Goal: Task Accomplishment & Management: Manage account settings

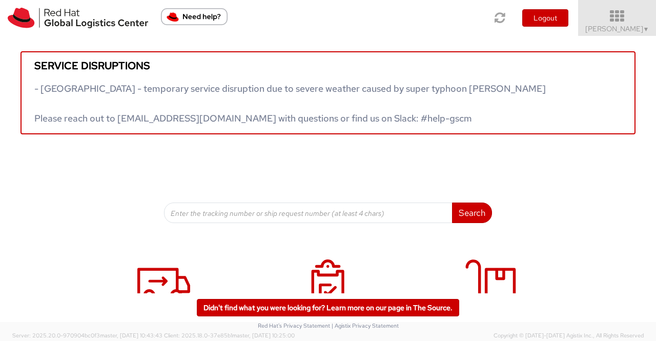
click at [644, 28] on span "▼" at bounding box center [646, 29] width 6 height 8
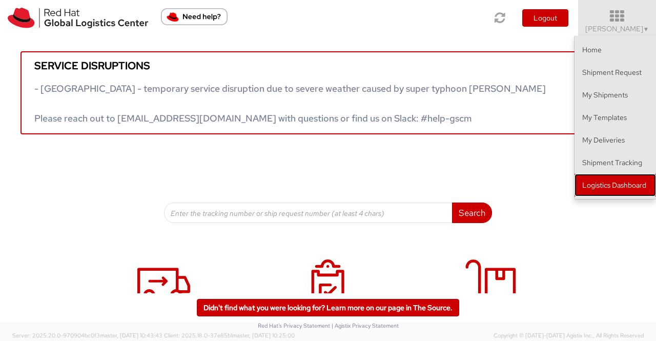
click at [642, 185] on link "Logistics Dashboard" at bounding box center [614, 185] width 81 height 23
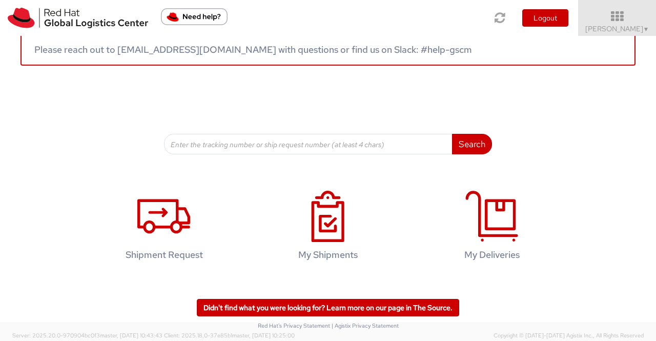
scroll to position [154, 0]
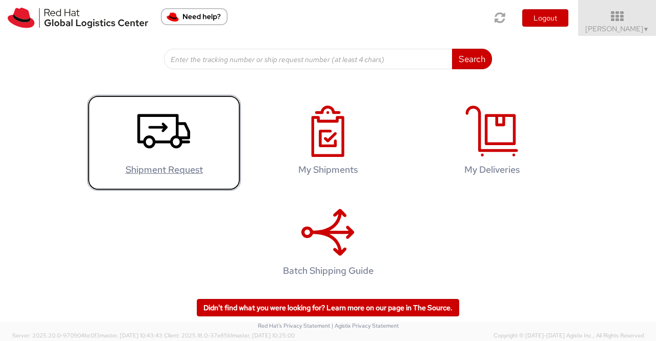
click at [174, 135] on use at bounding box center [163, 131] width 53 height 34
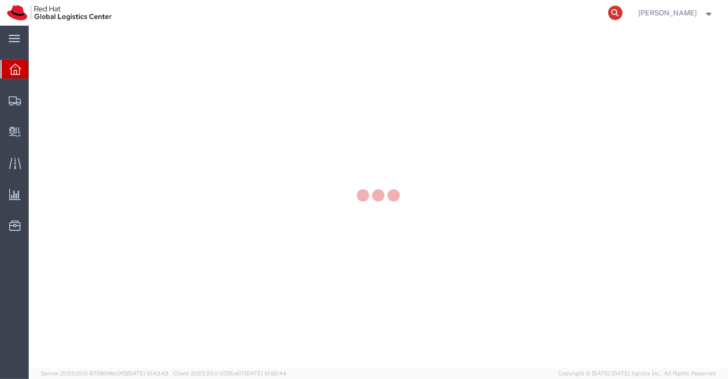
click at [618, 11] on icon at bounding box center [616, 13] width 14 height 14
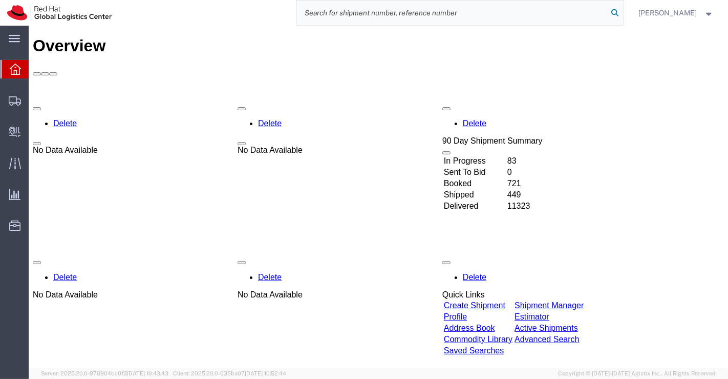
paste input "53596791872"
type input "53596791872"
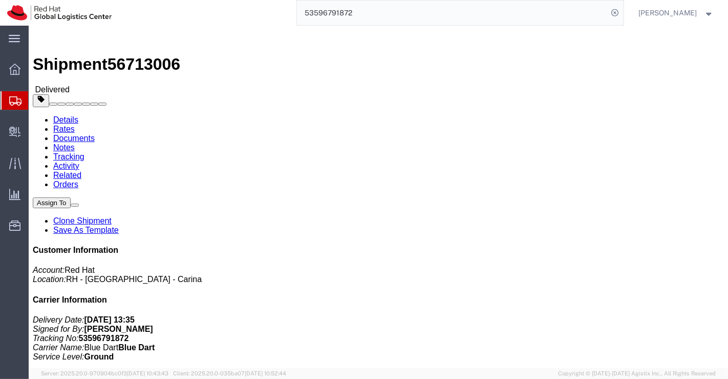
click div "Leg 1 - Small Parcel"
drag, startPoint x: 507, startPoint y: 218, endPoint x: 615, endPoint y: 223, distance: 107.7
click address "Red Hat India Private Limited (Geo Joseph) DPM Printers, 56/9, D-II Block MIDC,…"
copy address "DPM Printers, 56/9, D-II Block"
drag, startPoint x: 565, startPoint y: 229, endPoint x: 500, endPoint y: 230, distance: 65.1
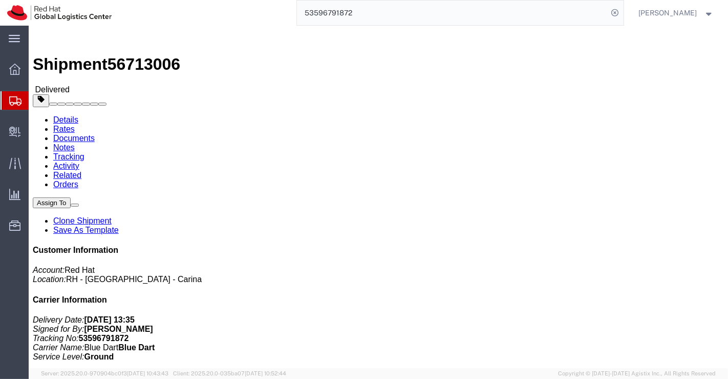
click div "Customer Information Account: Red Hat Location: RH - Bangalore - Carina Carrier…"
copy address "MIDC, Chinchwad"
click div "Leg 1 - Small Parcel"
drag, startPoint x: 543, startPoint y: 240, endPoint x: 600, endPoint y: 237, distance: 56.4
click address "Red Hat India Private Limited (Geo Joseph) DPM Printers, 56/9, D-II Block MIDC,…"
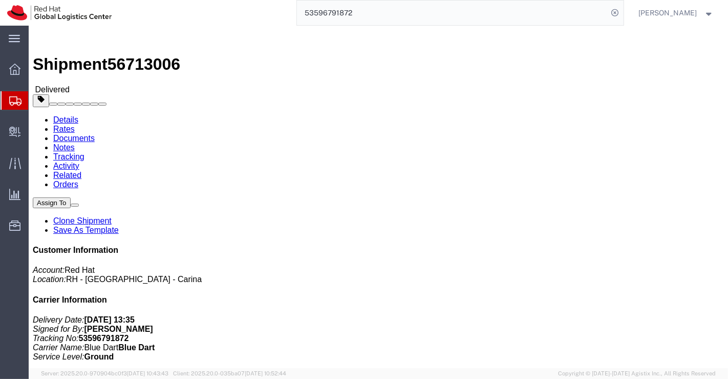
copy address "411019"
drag, startPoint x: 521, startPoint y: 258, endPoint x: 572, endPoint y: 257, distance: 51.2
click address "Red Hat India Private Limited (Geo Joseph) DPM Printers, 56/9, D-II Block MIDC,…"
copy address "9325650049"
click div "Leg 1 - Small Parcel"
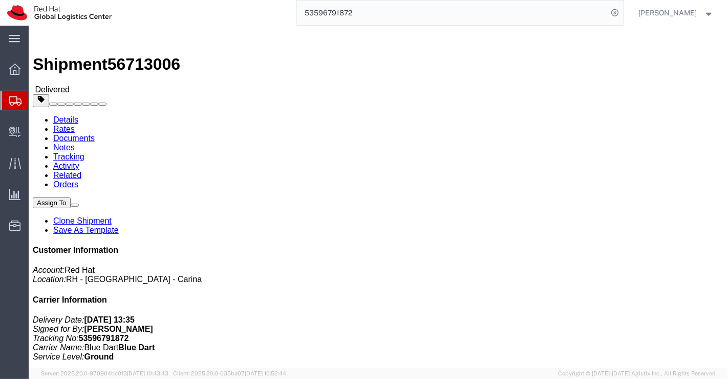
drag, startPoint x: 595, startPoint y: 269, endPoint x: 508, endPoint y: 267, distance: 86.6
click address "Red Hat India Private Limited (Geo Joseph) DPM Printers, 56/9, D-II Block MIDC,…"
copy address "apaclogistics@redhat.com"
click div "Leg 1 - Small Parcel"
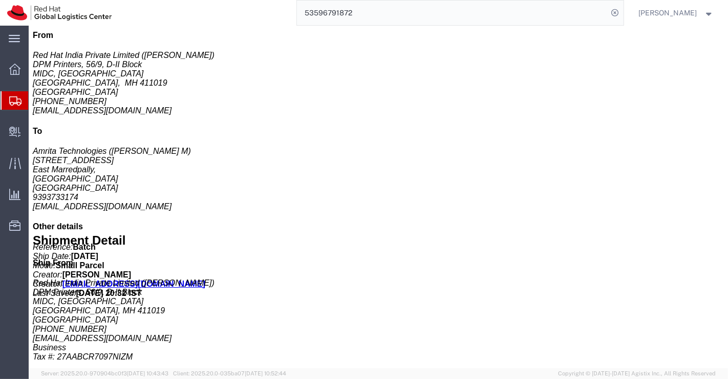
scroll to position [387, 0]
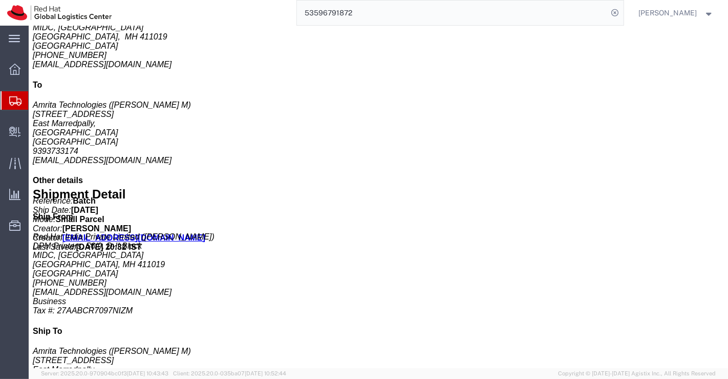
drag, startPoint x: 167, startPoint y: 294, endPoint x: 211, endPoint y: 299, distance: 43.8
click p "Message: Backpack"
copy b "Backpack"
click div "Handling Options Hold at Location Return Options Billing Cost Center: Training …"
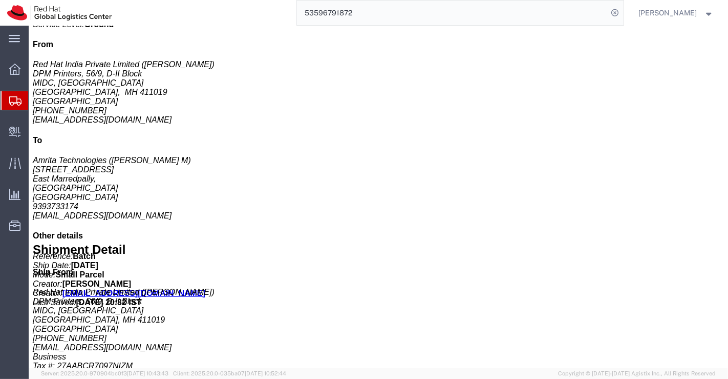
scroll to position [216, 0]
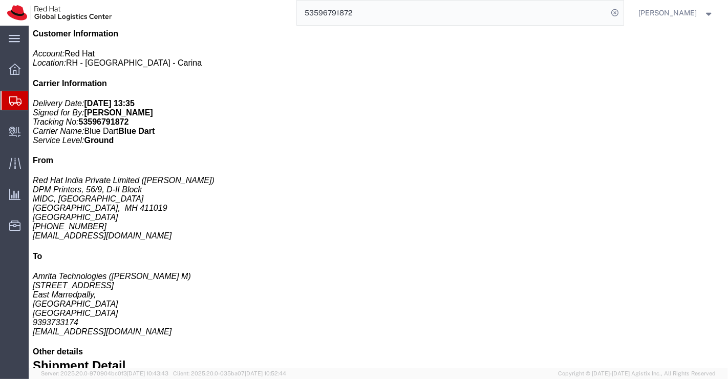
click b "Each"
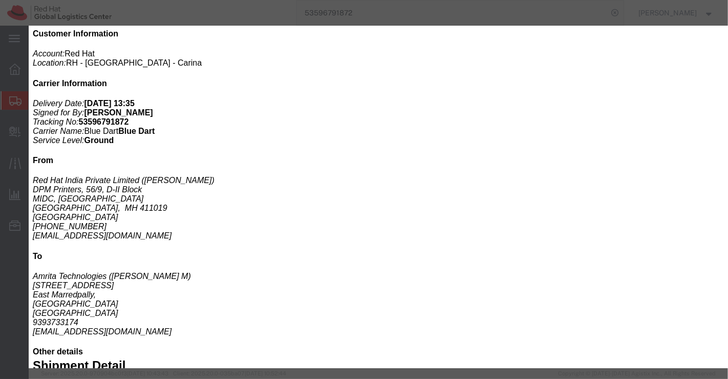
drag, startPoint x: 126, startPoint y: 45, endPoint x: 182, endPoint y: 39, distance: 56.6
click div "Product Name: Backpack Description: Red Hat Academy Pieces: 3.00 Each Total val…"
copy b "Backpack"
click icon "button"
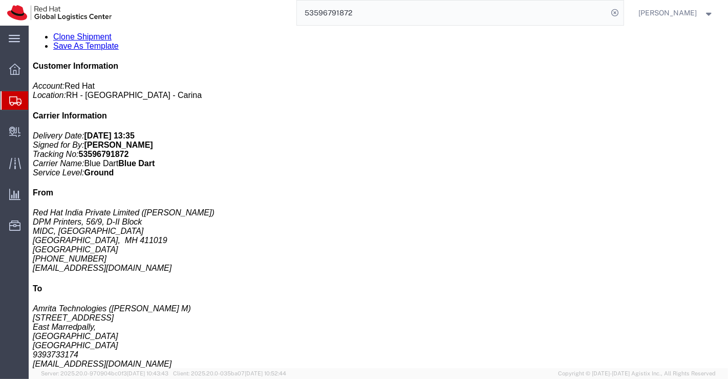
scroll to position [159, 0]
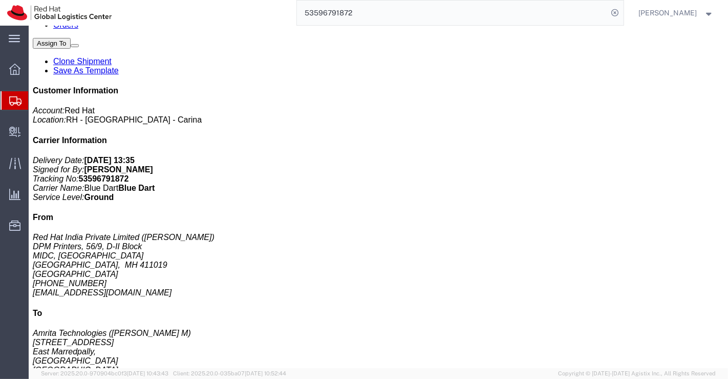
click b "900.00 INR"
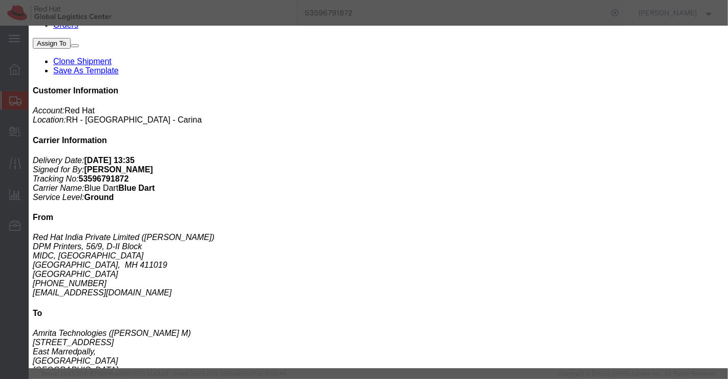
drag, startPoint x: 116, startPoint y: 55, endPoint x: 182, endPoint y: 60, distance: 66.8
click div "Product Name: Backpack Description: Red Hat Academy"
copy b "[GEOGRAPHIC_DATA]"
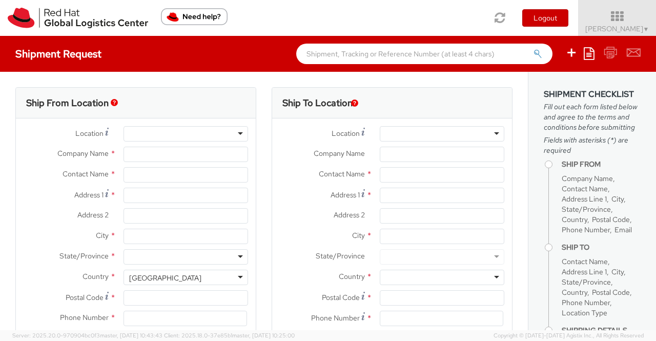
select select "901"
select select
type input "Red Hat India Private Limited"
type input "Sumitra Hansdah"
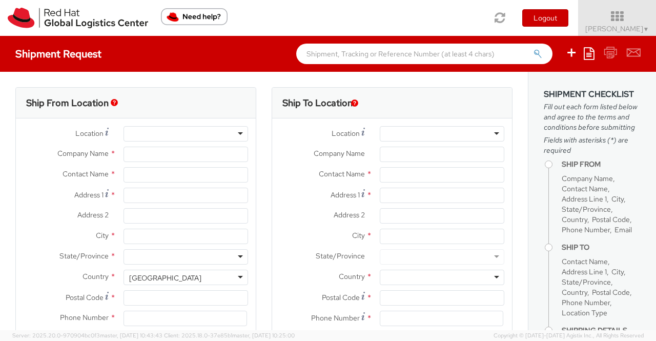
type input "Bagmane Constellation Business Park"
type input "FL 10, East Tower, Carina Building"
type input "BANGALORE"
type input "560037"
type input "918046128812"
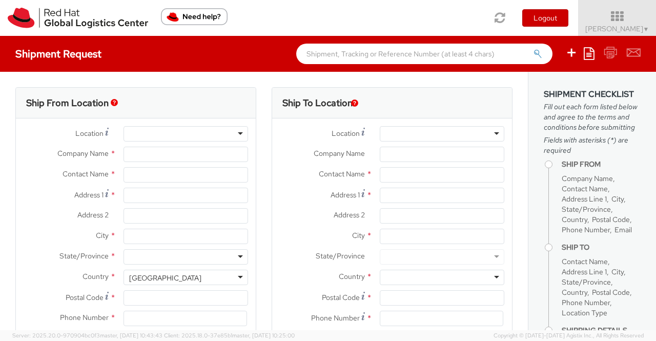
type input "shansdah@redhat.com"
select select "CM"
select select "KGS"
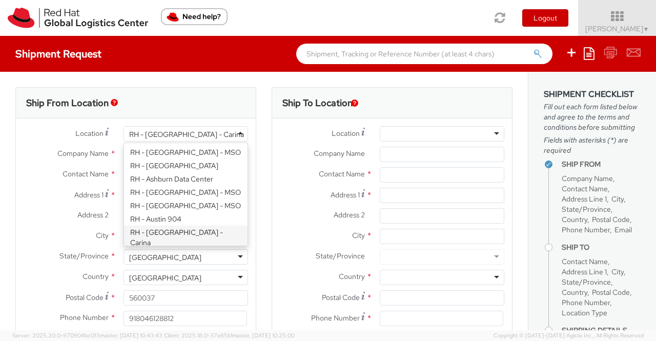
click at [209, 134] on div "RH - [GEOGRAPHIC_DATA] - Carina" at bounding box center [185, 133] width 124 height 15
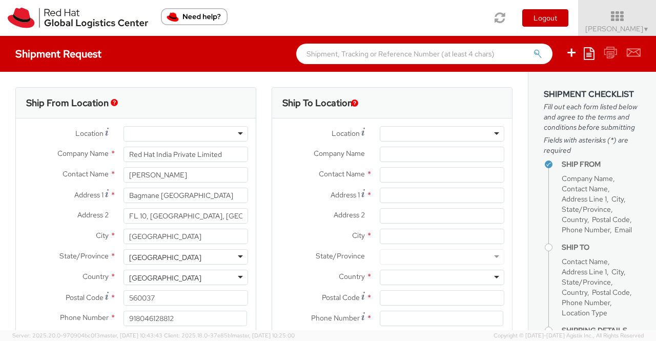
click at [8, 236] on div "Ship From Location Location * RH - Amsterdam - MSO RH - Amsterdam Data Center R…" at bounding box center [136, 240] width 256 height 306
click at [208, 175] on input "[PERSON_NAME]" at bounding box center [185, 174] width 124 height 15
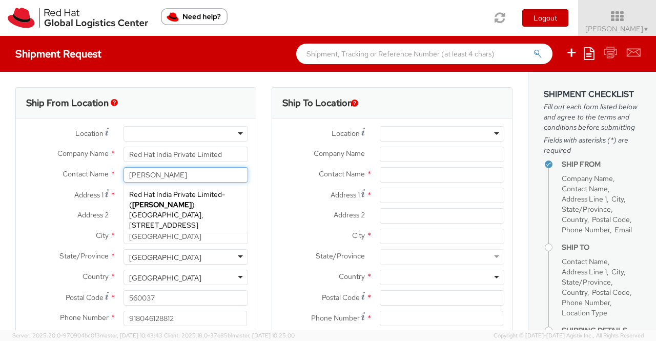
type input "[PERSON_NAME]"
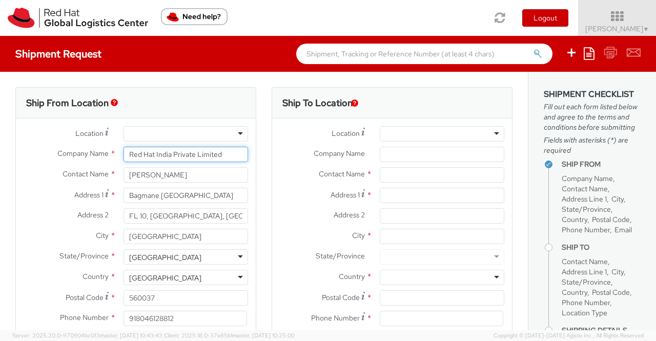
click at [219, 154] on input "Red Hat India Private Limited" at bounding box center [185, 153] width 124 height 15
drag, startPoint x: 219, startPoint y: 153, endPoint x: 252, endPoint y: 153, distance: 32.8
click at [252, 153] on div "Ship From Location Location * RH - Amsterdam - MSO RH - Amsterdam Data Center R…" at bounding box center [136, 240] width 256 height 306
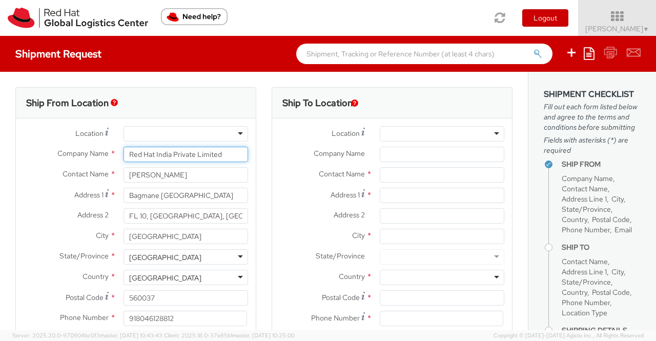
type input "Red Hat India Private Limited"
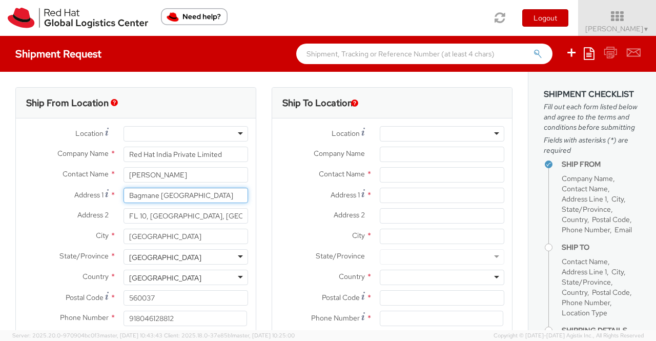
scroll to position [0, 9]
drag, startPoint x: 122, startPoint y: 195, endPoint x: 261, endPoint y: 193, distance: 138.8
click at [261, 193] on div "Ship From Location Location * RH - Amsterdam - MSO RH - Amsterdam Data Center R…" at bounding box center [264, 240] width 512 height 306
paste input "DPM Printers, 56/9, D-II Block"
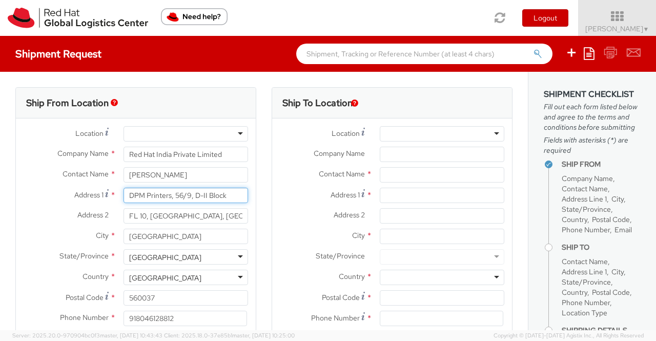
type input "DPM Printers, 56/9, D-II Block"
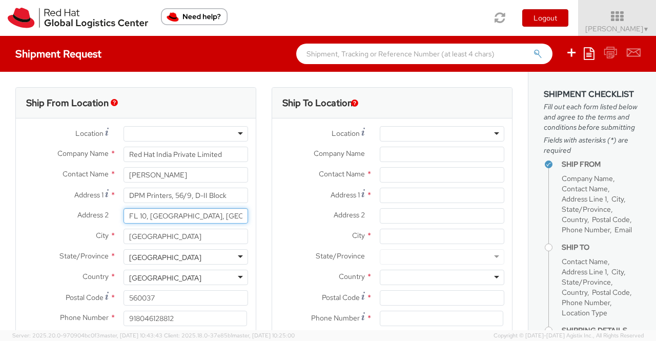
drag, startPoint x: 238, startPoint y: 215, endPoint x: 120, endPoint y: 216, distance: 117.8
click at [120, 216] on div "FL 10, East Tower, Carina Building" at bounding box center [186, 215] width 140 height 15
paste input "MIDC, [GEOGRAPHIC_DATA]"
type input "MIDC, [GEOGRAPHIC_DATA]"
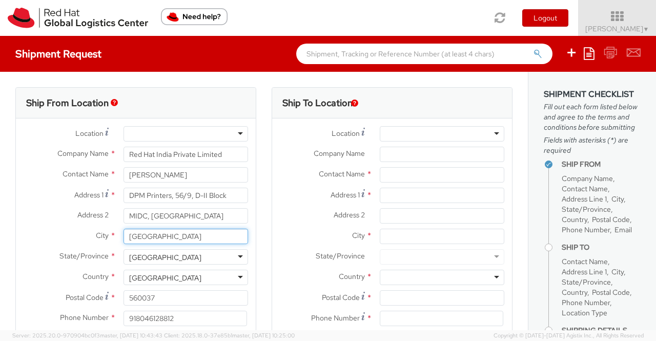
drag, startPoint x: 191, startPoint y: 235, endPoint x: 119, endPoint y: 235, distance: 72.2
click at [119, 235] on div "BANGALORE" at bounding box center [186, 235] width 140 height 15
type input "Pune"
click at [175, 257] on div "[GEOGRAPHIC_DATA]" at bounding box center [185, 256] width 124 height 15
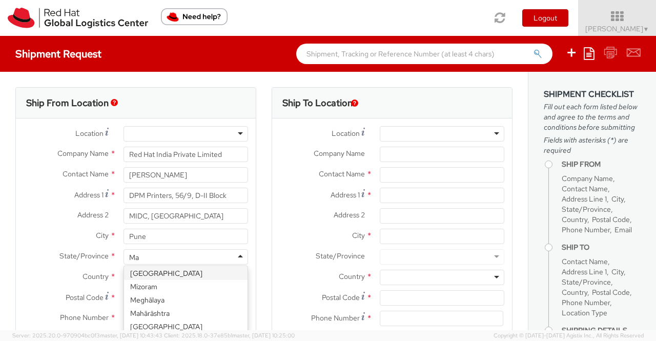
scroll to position [0, 0]
type input "Mah"
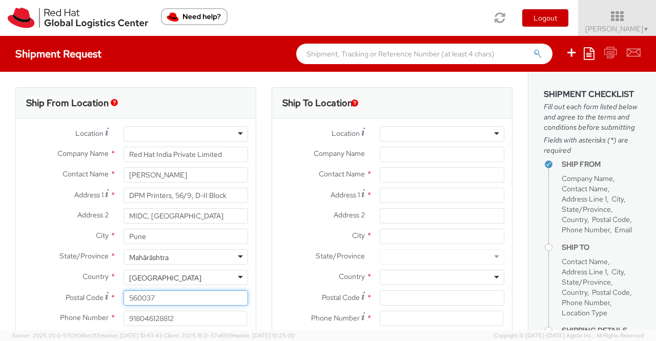
drag, startPoint x: 171, startPoint y: 300, endPoint x: 100, endPoint y: 301, distance: 70.7
click at [100, 301] on div "Postal Code * 560037" at bounding box center [136, 297] width 240 height 15
paste input "411019"
type input "411019"
click at [18, 282] on label "Country *" at bounding box center [66, 275] width 100 height 13
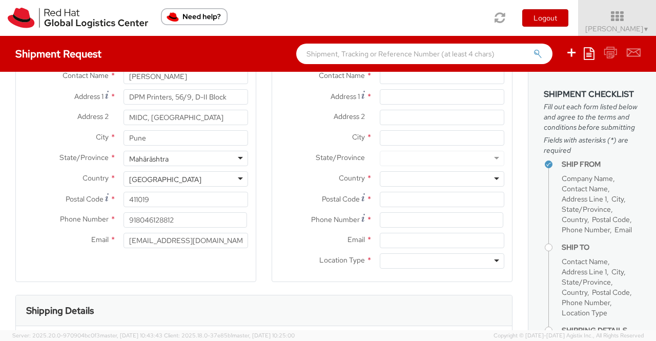
scroll to position [102, 0]
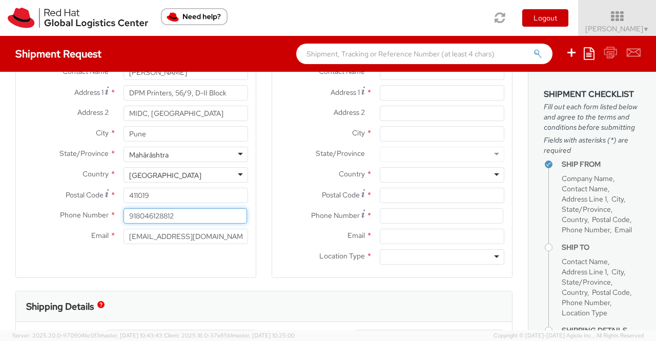
drag, startPoint x: 134, startPoint y: 216, endPoint x: 190, endPoint y: 216, distance: 55.3
click at [190, 216] on input "918046128812" at bounding box center [184, 215] width 123 height 15
paste input "9325650049"
type input "919325650049"
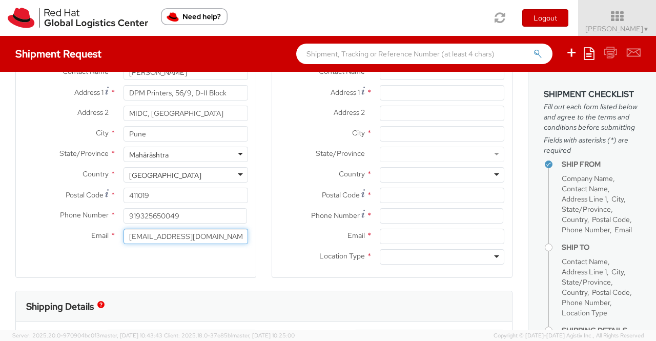
drag, startPoint x: 204, startPoint y: 238, endPoint x: 117, endPoint y: 238, distance: 87.1
click at [117, 238] on div "[EMAIL_ADDRESS][DOMAIN_NAME]" at bounding box center [186, 235] width 140 height 15
paste input "[EMAIL_ADDRESS][DOMAIN_NAME]"
type input "[EMAIL_ADDRESS][DOMAIN_NAME]"
click at [172, 289] on div "Ship From Location Location * RH - Amsterdam - MSO RH - Amsterdam Data Center R…" at bounding box center [135, 138] width 241 height 306
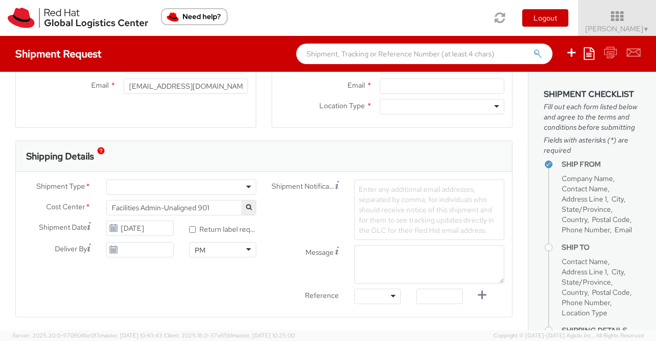
scroll to position [256, 0]
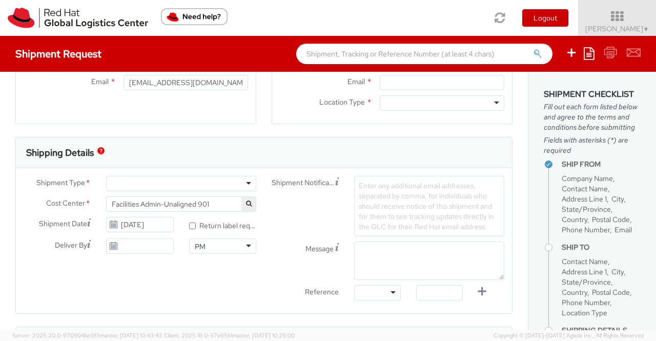
click at [130, 184] on div at bounding box center [181, 183] width 150 height 15
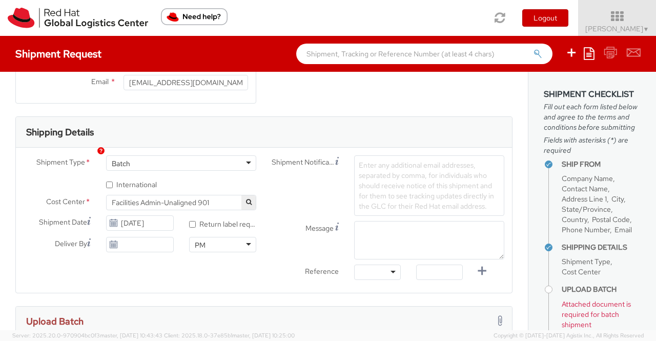
drag, startPoint x: 141, startPoint y: 201, endPoint x: 0, endPoint y: 235, distance: 144.7
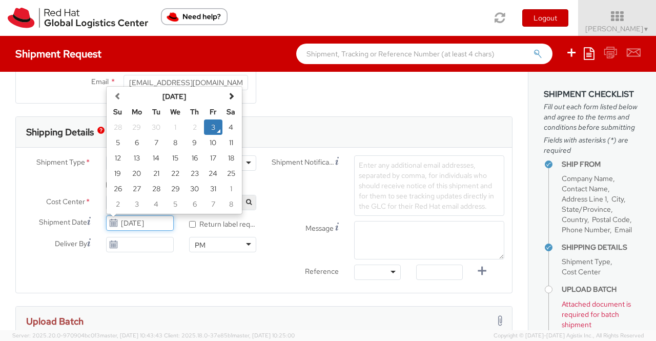
click at [137, 223] on input "[DATE]" at bounding box center [139, 222] width 67 height 15
drag, startPoint x: 227, startPoint y: 125, endPoint x: 221, endPoint y: 119, distance: 9.1
click at [227, 124] on td "4" at bounding box center [231, 126] width 18 height 15
type input "[DATE]"
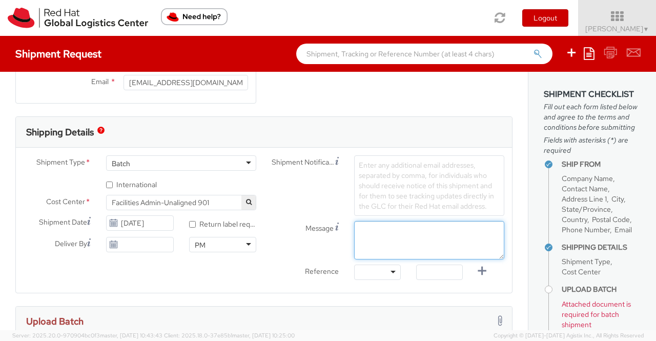
click at [387, 233] on textarea "Message" at bounding box center [429, 240] width 150 height 38
paste textarea "Backpack"
type textarea "Backpack"
click at [247, 277] on div "Shipment Type * Batch Batch Batch Business * International Cost Center * Facili…" at bounding box center [264, 220] width 496 height 130
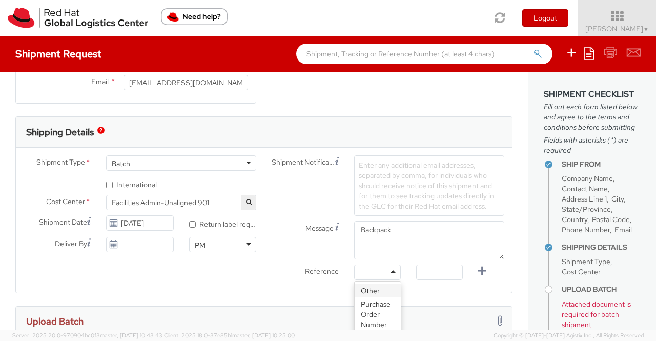
click at [386, 269] on div at bounding box center [377, 271] width 47 height 15
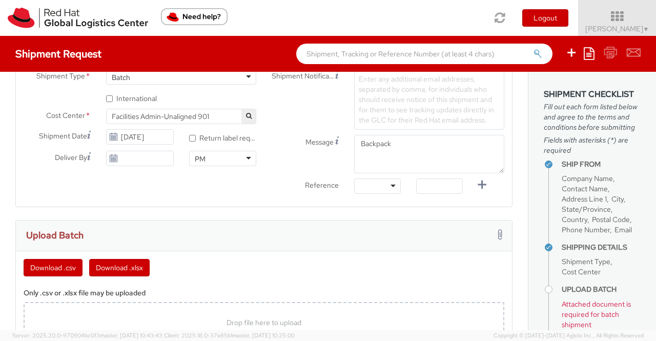
scroll to position [354, 0]
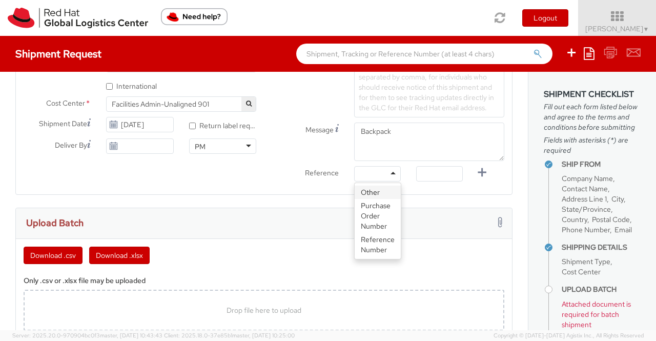
click at [388, 171] on div at bounding box center [377, 173] width 47 height 15
click at [207, 184] on div "Shipment Type * Batch Batch Batch Business * International Cost Center * Facili…" at bounding box center [264, 122] width 496 height 130
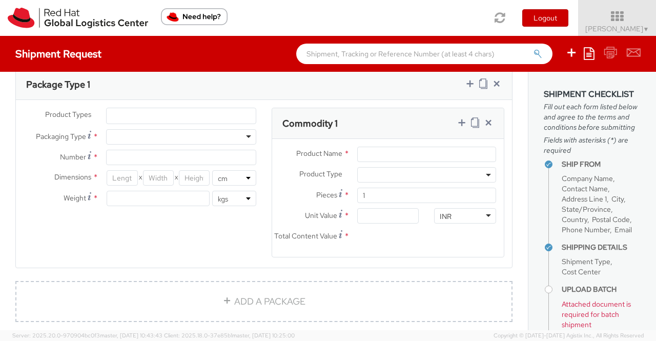
scroll to position [662, 0]
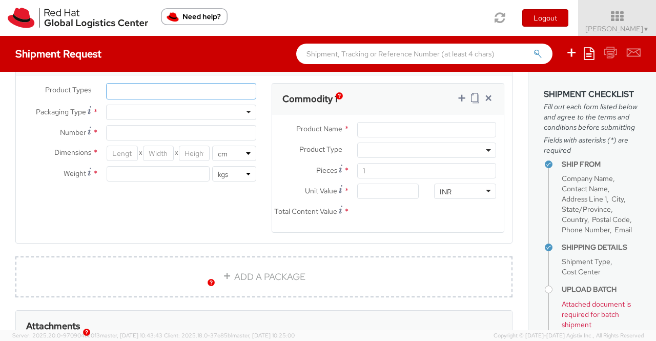
click at [154, 89] on ul at bounding box center [181, 90] width 149 height 15
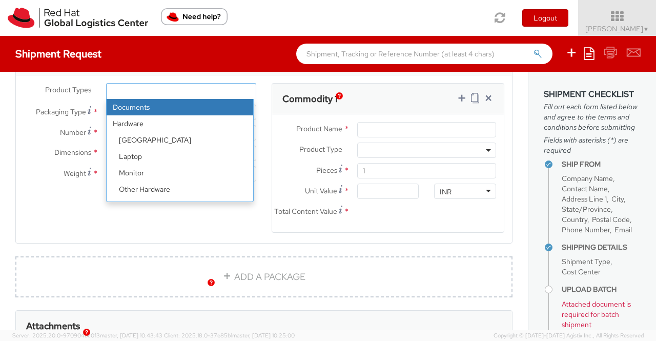
scroll to position [45, 0]
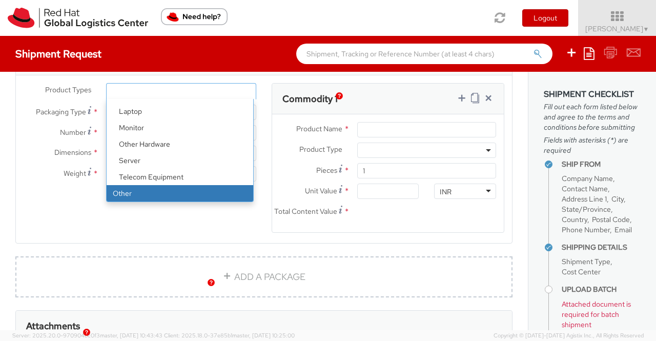
select select "OTHER"
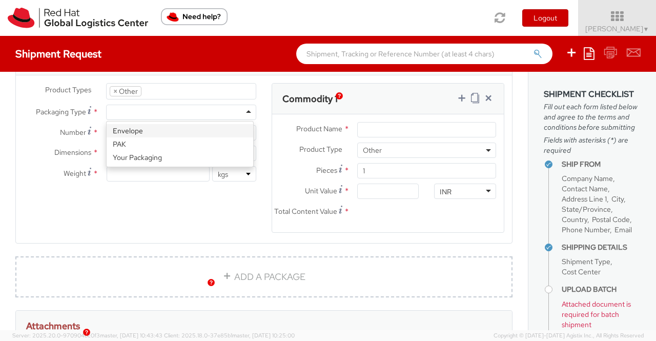
click at [131, 111] on div at bounding box center [181, 111] width 150 height 15
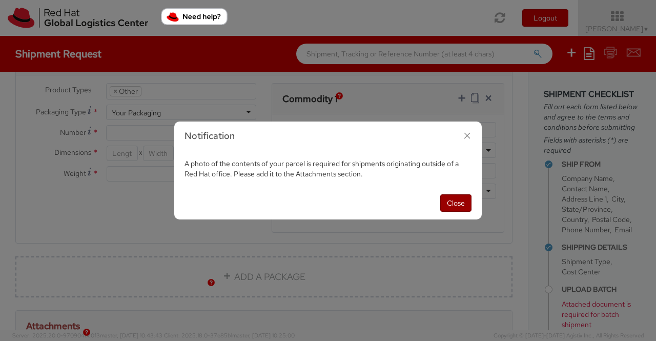
click at [455, 203] on button "Close" at bounding box center [455, 202] width 31 height 17
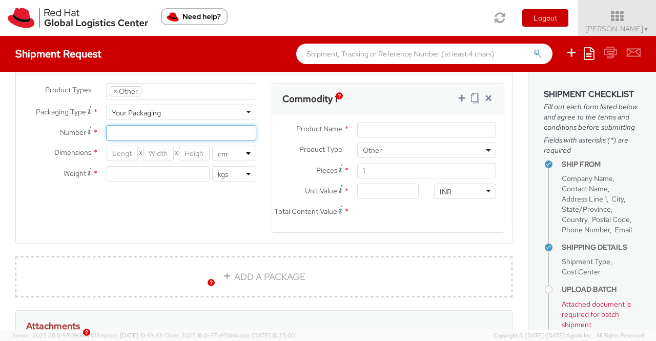
click at [135, 128] on input "Number *" at bounding box center [181, 132] width 150 height 15
type input "1"
click at [111, 146] on input "number" at bounding box center [122, 152] width 31 height 15
type input "34"
click at [161, 149] on input "number" at bounding box center [158, 152] width 31 height 15
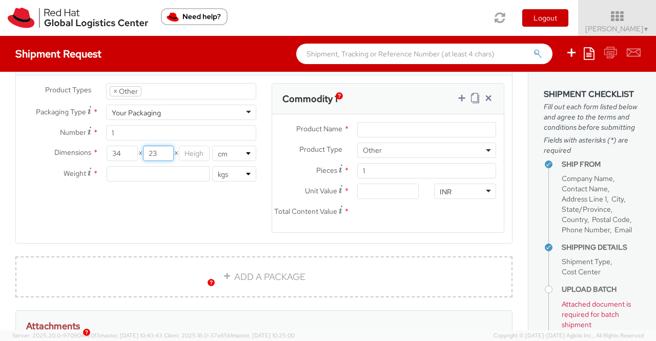
type input "23"
click at [118, 149] on input "34" at bounding box center [122, 152] width 31 height 15
type input "34.00"
click at [154, 149] on input "23" at bounding box center [158, 152] width 31 height 15
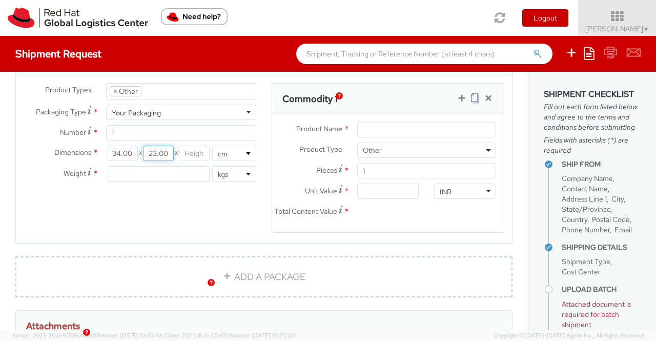
type input "23.00"
click at [190, 151] on input "number" at bounding box center [194, 152] width 31 height 15
type input "27.00"
click at [132, 166] on input "number" at bounding box center [158, 173] width 103 height 15
type input "1.30"
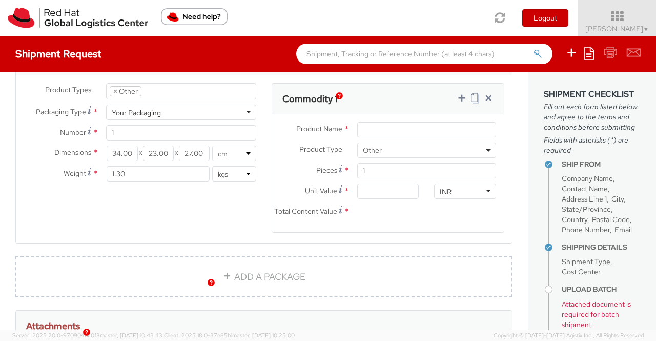
click at [176, 210] on div "Product Types * Documents Docking Station Laptop Monitor Other Hardware Server …" at bounding box center [264, 164] width 496 height 162
click at [434, 129] on input "Product Name *" at bounding box center [426, 129] width 139 height 15
paste input "Backpack"
type input "Backpack"
click at [366, 186] on input "Unit Value *" at bounding box center [388, 190] width 62 height 15
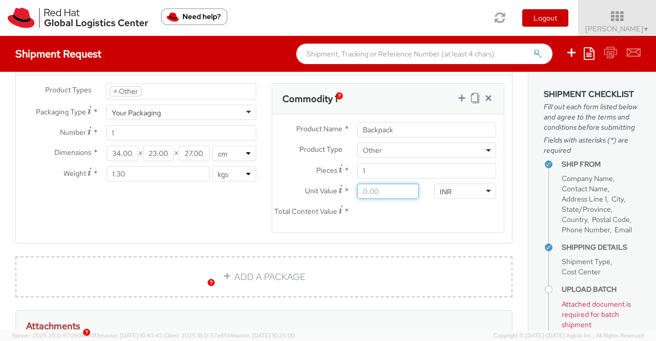
type input "3.00"
type input "30.00"
type input "300.00"
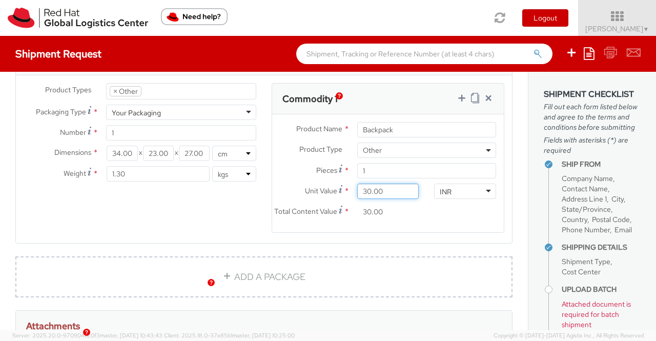
type input "300.00"
click at [213, 214] on div "Product Types * Documents Docking Station Laptop Monitor Other Hardware Server …" at bounding box center [264, 164] width 496 height 162
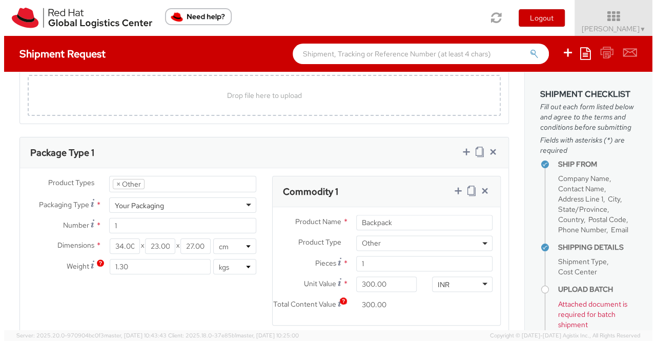
scroll to position [457, 0]
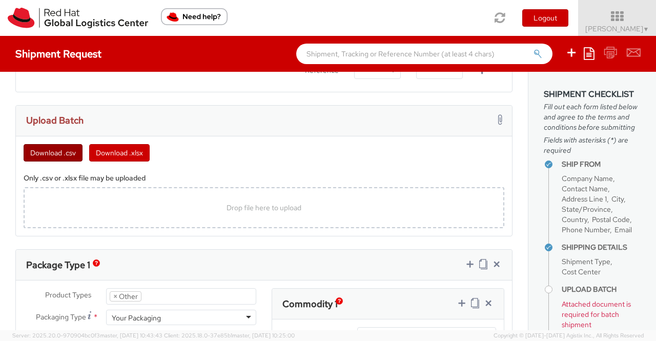
click at [70, 151] on button "Download .csv" at bounding box center [53, 152] width 59 height 17
click at [253, 206] on span "Drop file here to upload" at bounding box center [263, 207] width 75 height 9
type input "C:\fakepath\template - (12).csv"
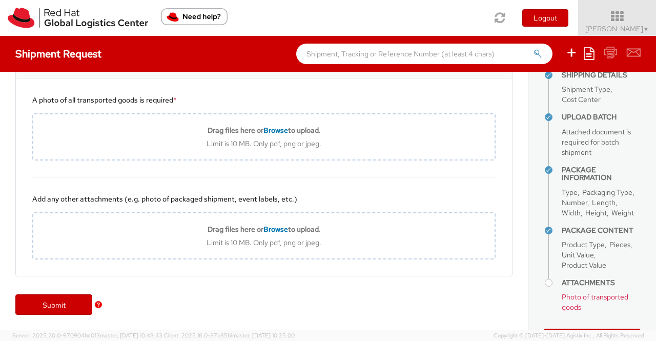
scroll to position [268, 0]
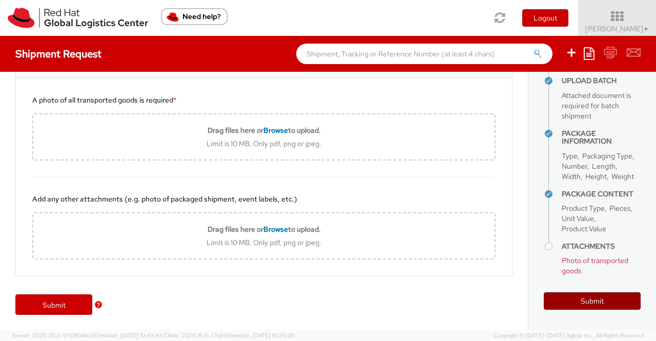
click at [592, 302] on button "Submit" at bounding box center [591, 300] width 97 height 17
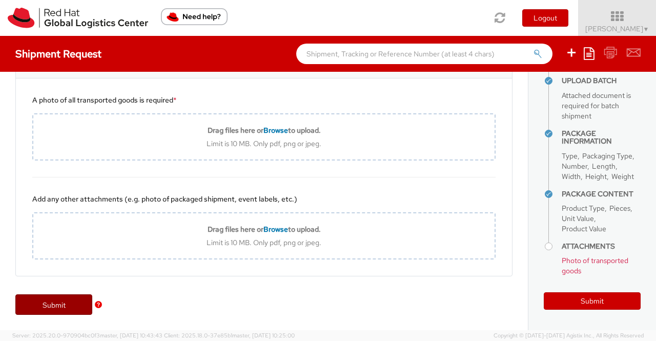
click at [36, 304] on link "Submit" at bounding box center [53, 304] width 77 height 20
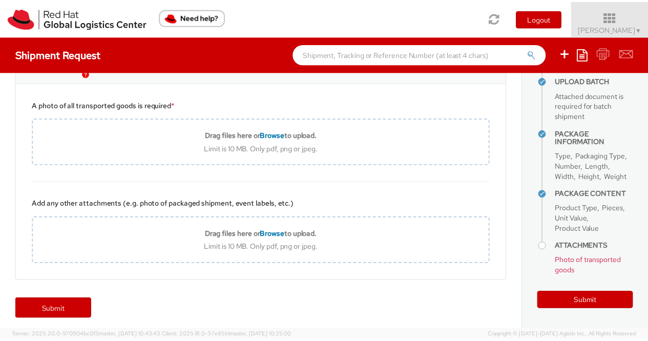
scroll to position [1012, 0]
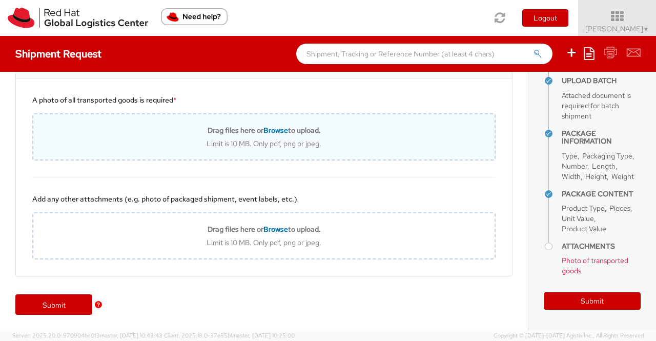
click at [273, 131] on span "Browse" at bounding box center [275, 129] width 25 height 9
click at [275, 132] on span "Browse" at bounding box center [275, 129] width 25 height 9
type input "C:\fakepath\Screenshot 2025-10-03 175311.png"
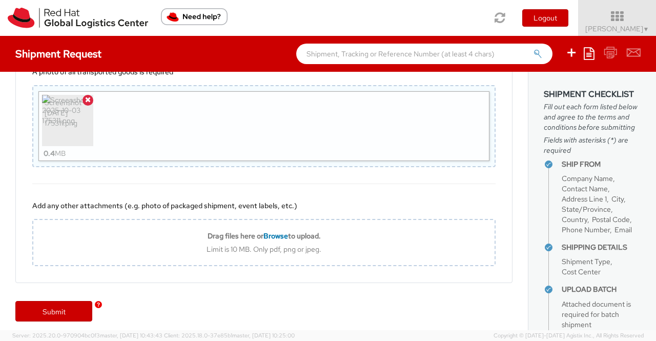
scroll to position [1047, 0]
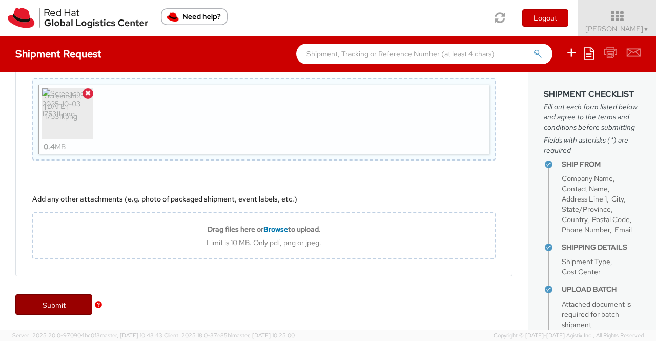
click at [37, 312] on link "Submit" at bounding box center [53, 304] width 77 height 20
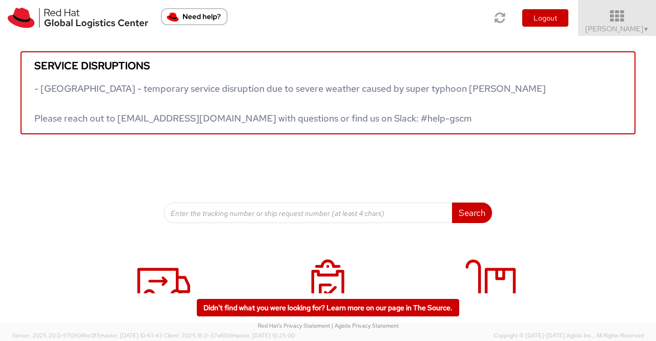
click at [647, 25] on span "▼" at bounding box center [646, 29] width 6 height 8
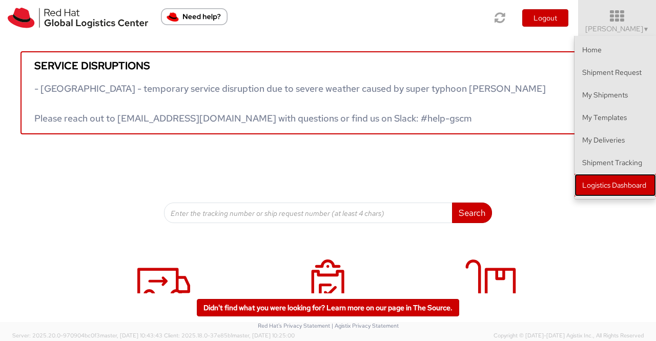
click at [613, 186] on link "Logistics Dashboard" at bounding box center [614, 185] width 81 height 23
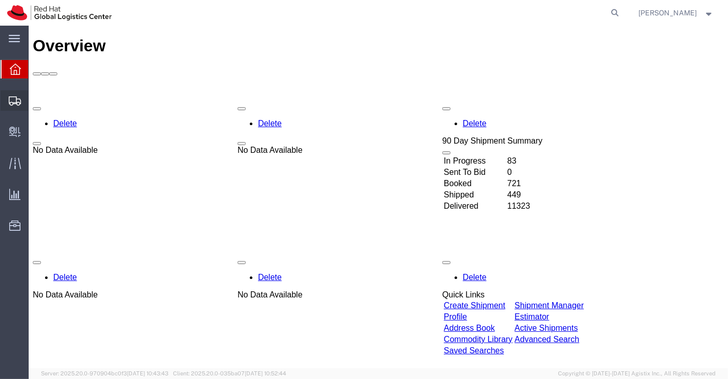
click at [0, 0] on span "Shipment Manager" at bounding box center [0, 0] width 0 height 0
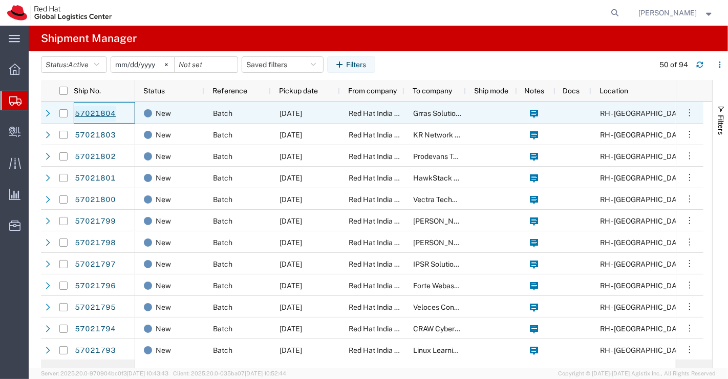
click at [93, 110] on link "57021804" at bounding box center [95, 114] width 42 height 16
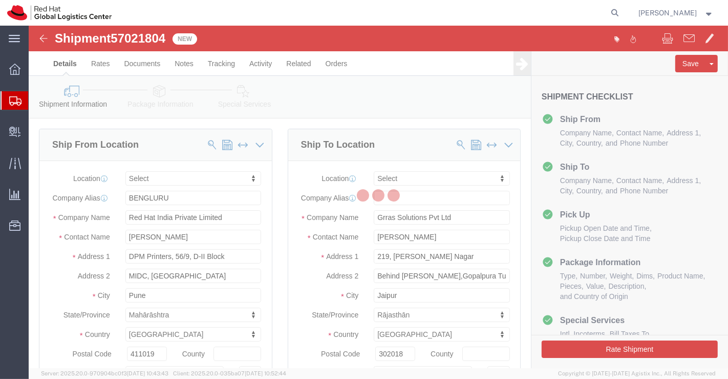
select select
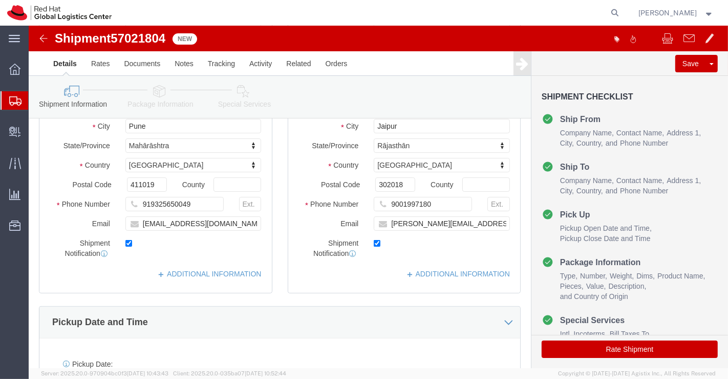
scroll to position [171, 0]
click link "ADDITIONAL INFORMATION"
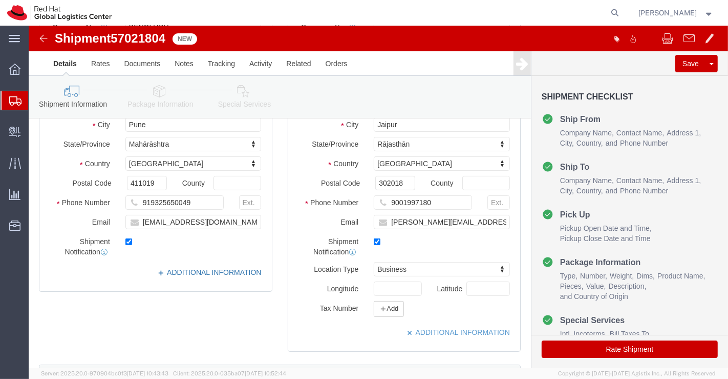
click link "ADDITIONAL INFORMATION"
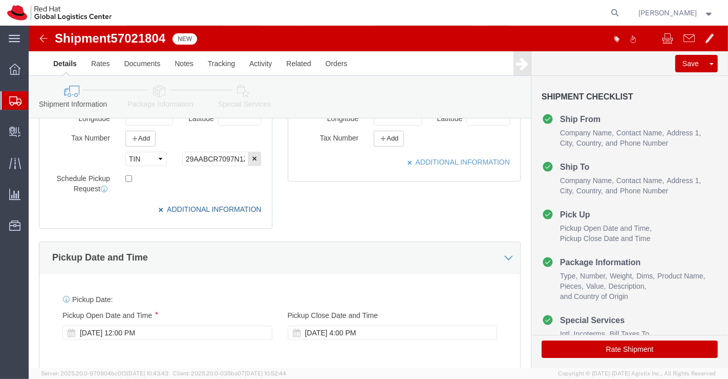
scroll to position [341, 0]
click div "Oct 04 2025 12:00 PM"
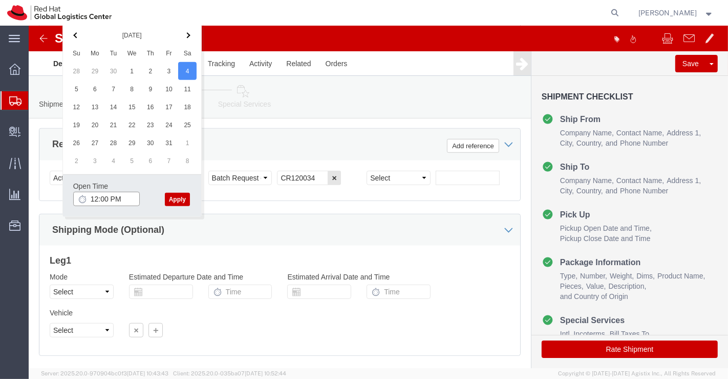
click input "12:00 PM"
type input "3:00 PM"
click button "Apply"
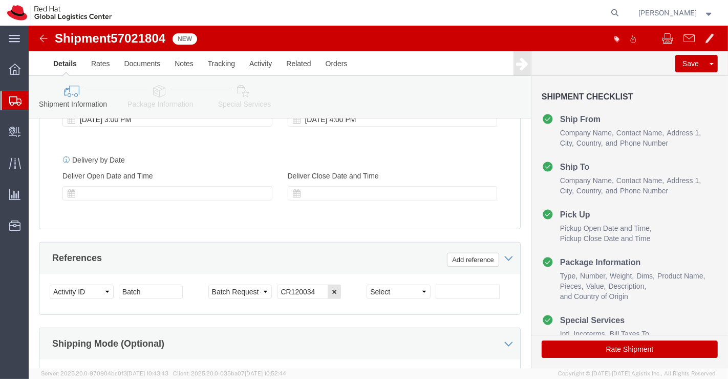
scroll to position [497, 0]
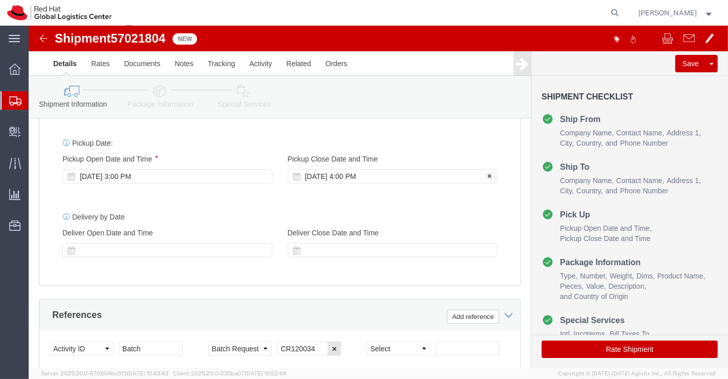
click div "[DATE] 4:00 PM"
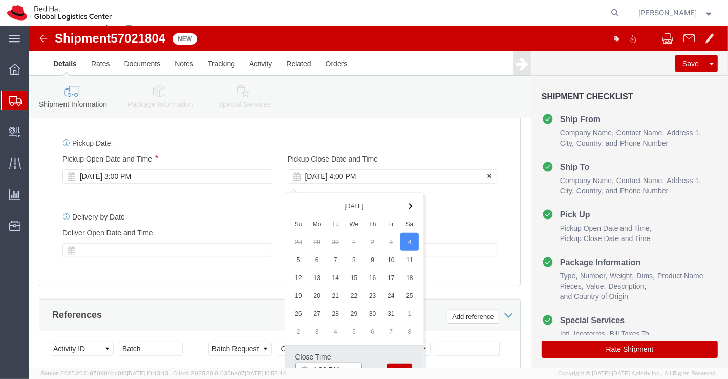
scroll to position [504, 0]
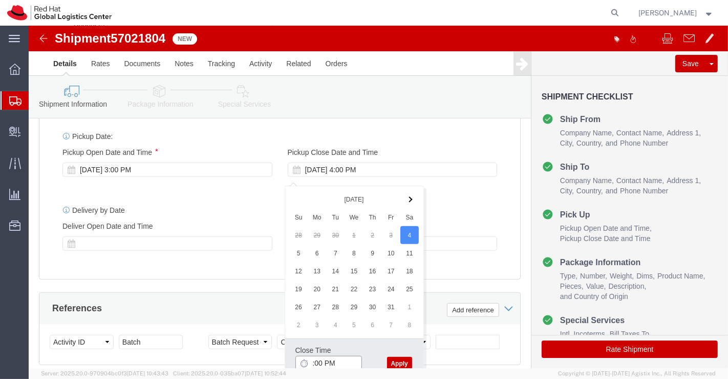
type input "5:00 PM"
click button "Apply"
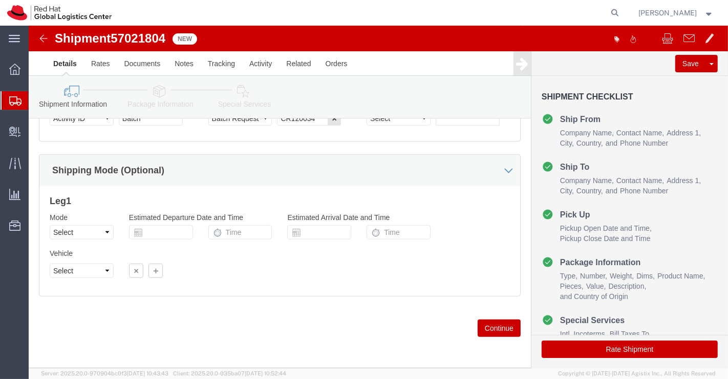
scroll to position [732, 0]
click icon
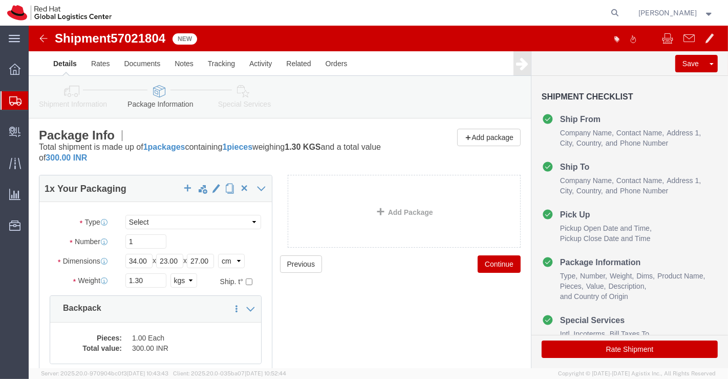
click icon
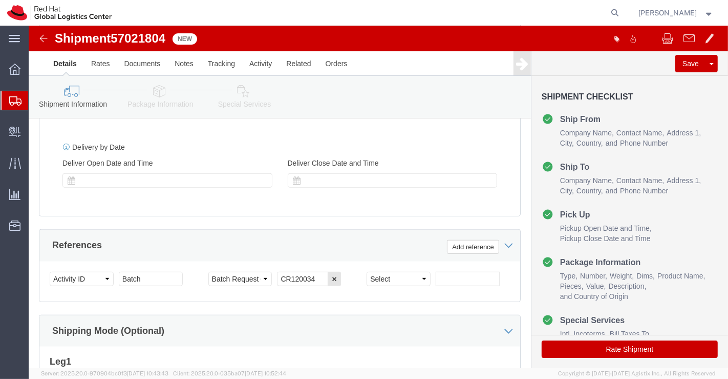
scroll to position [569, 0]
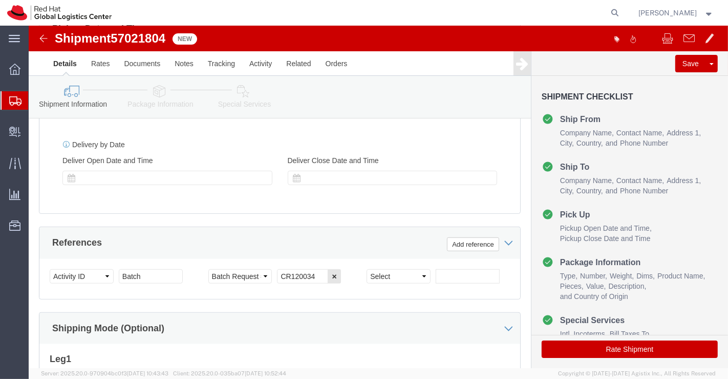
drag, startPoint x: 212, startPoint y: 62, endPoint x: 239, endPoint y: 231, distance: 171.1
click icon
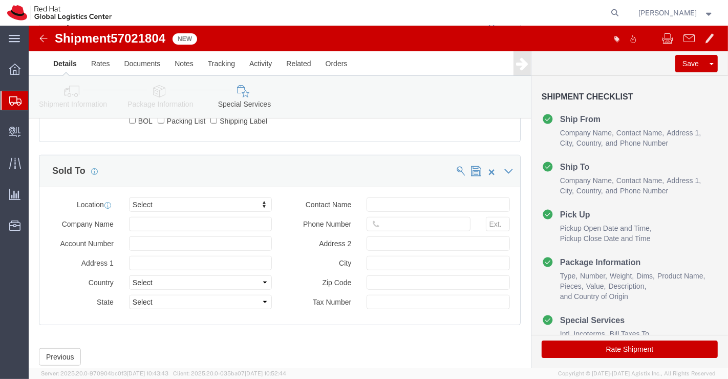
click icon
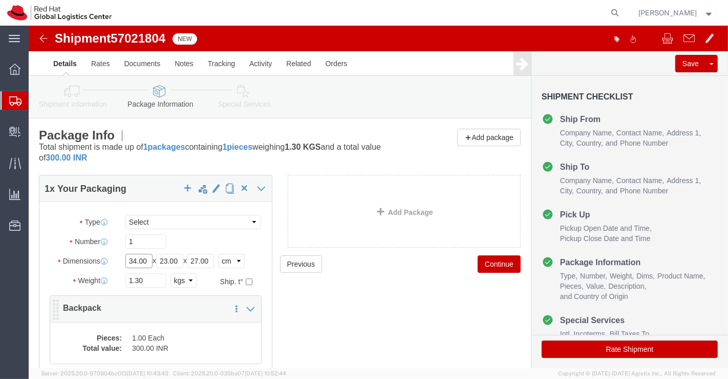
drag, startPoint x: 107, startPoint y: 237, endPoint x: 126, endPoint y: 289, distance: 56.2
click input "34.00"
type input "31.6"
click input "23.00"
type input "2"
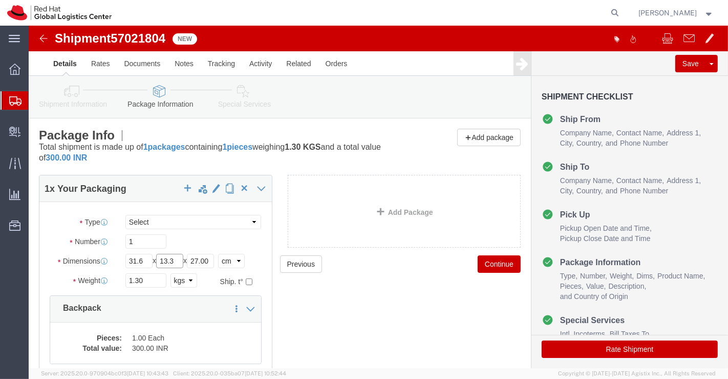
type input "13.3"
click input "27.00"
type input "2"
type input "16.6"
click input "1.30"
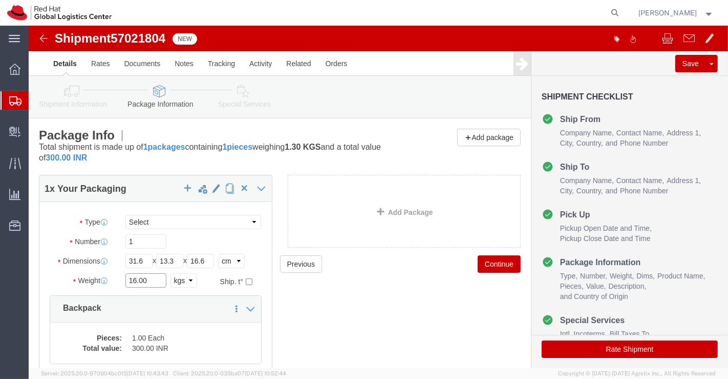
type input "16.00"
click div "Previous Continue"
click dd "1.00 Each"
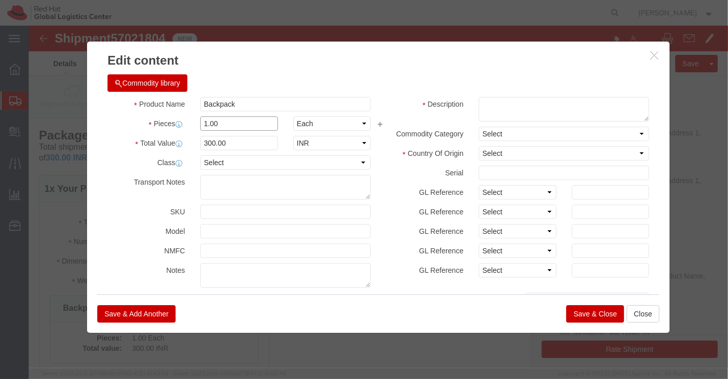
click input "1.00"
type input "53.00"
type input "15900"
click div "Commodity library"
click textarea
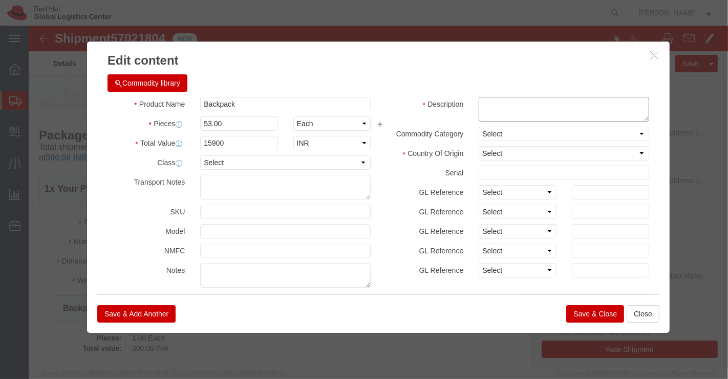
paste textarea "[GEOGRAPHIC_DATA]"
type textarea "[GEOGRAPHIC_DATA]"
click div "Commodity library Product Name Backpack Pieces 53.00 Select Bag Barrels 100Boar…"
click button "Save & Close"
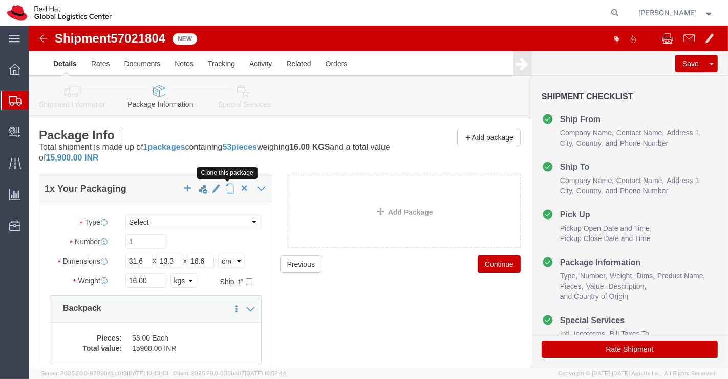
click span "button"
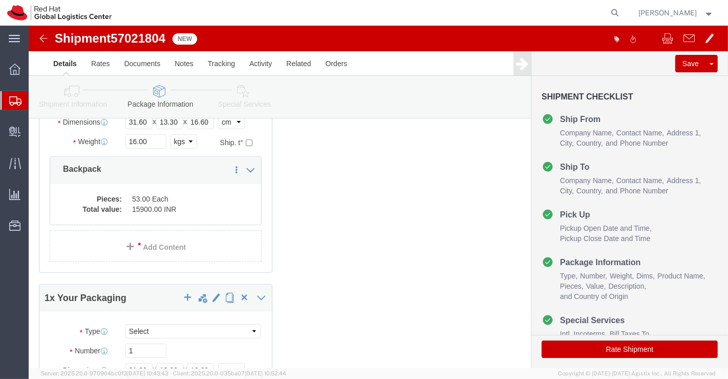
scroll to position [455, 0]
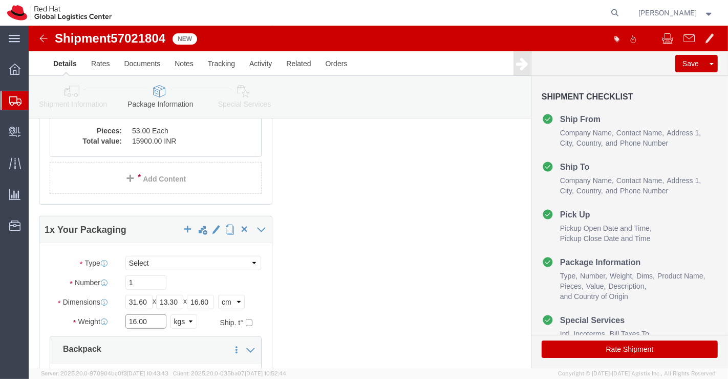
click input "16.00"
type input "17.00"
click div "1 x Your Packaging Package Type Select Case(s) Crate(s) Envelope Large Box Medi…"
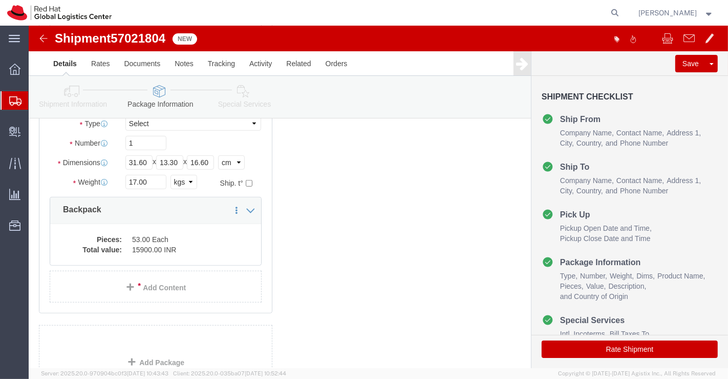
scroll to position [626, 0]
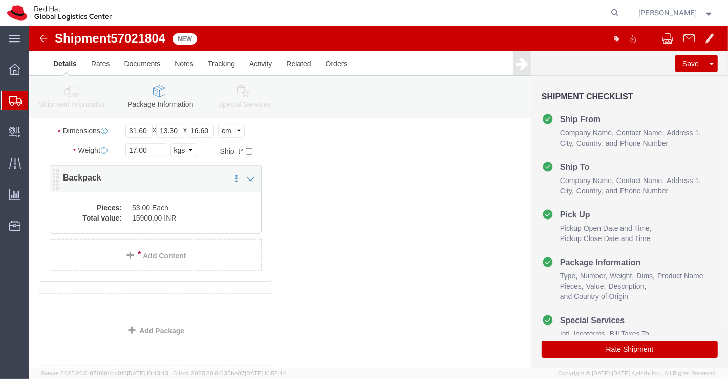
click dd "53.00 Each"
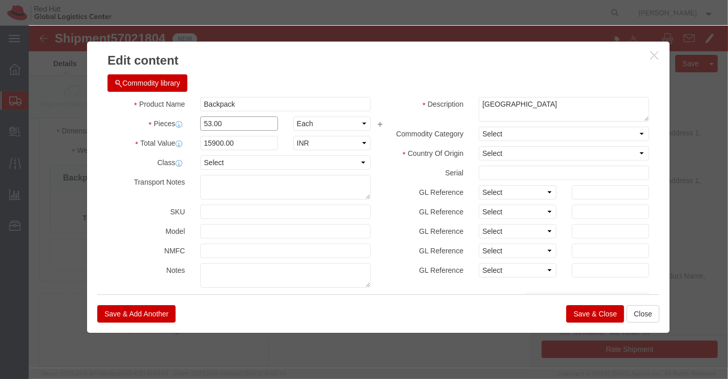
click input "53.00"
type input "52.00"
type input "15600"
click div "Save & Add Another Save & Close Close"
click button "Save & Close"
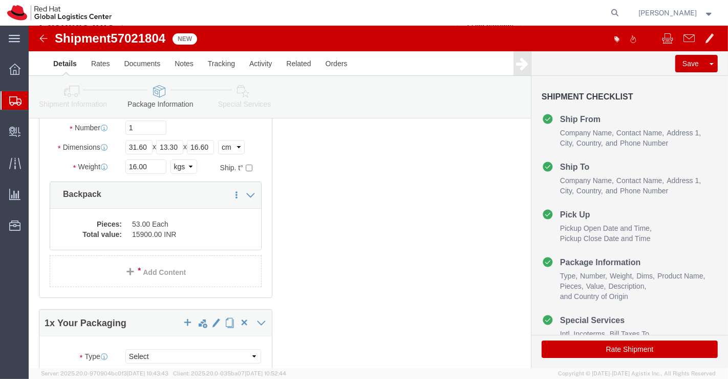
scroll to position [0, 0]
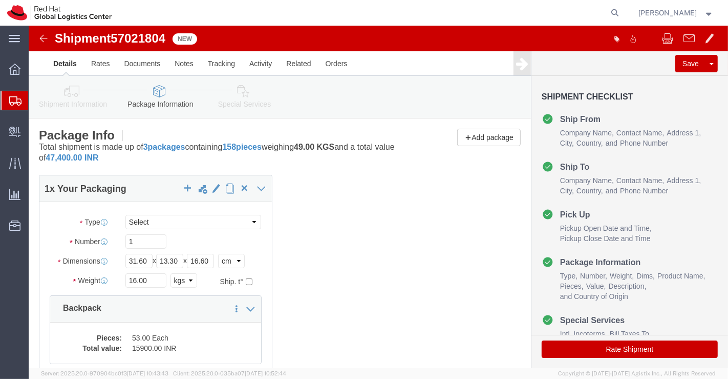
click icon
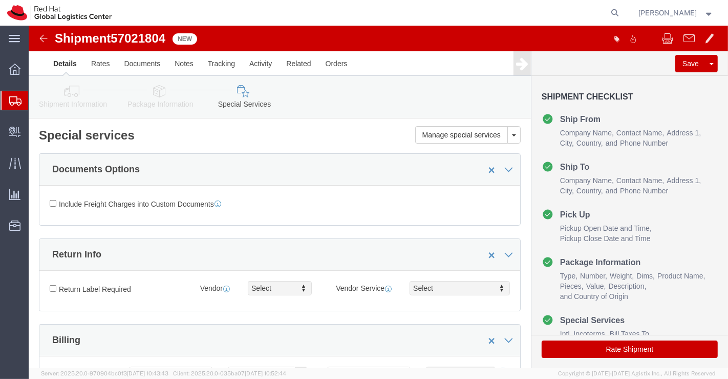
click icon
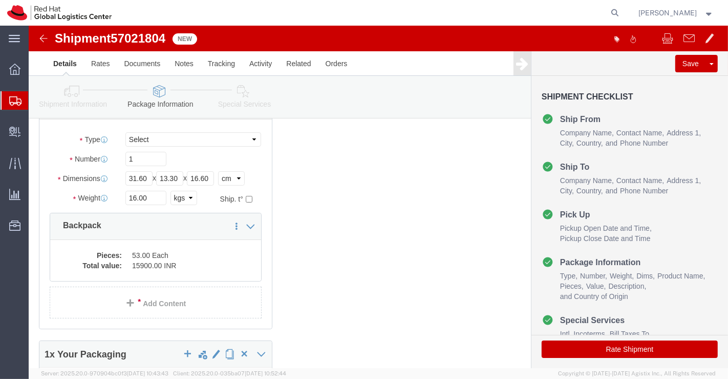
scroll to position [57, 0]
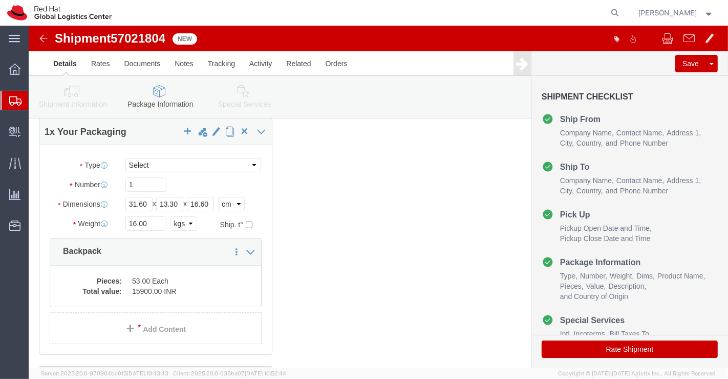
drag, startPoint x: 213, startPoint y: 61, endPoint x: 362, endPoint y: 220, distance: 217.8
click icon
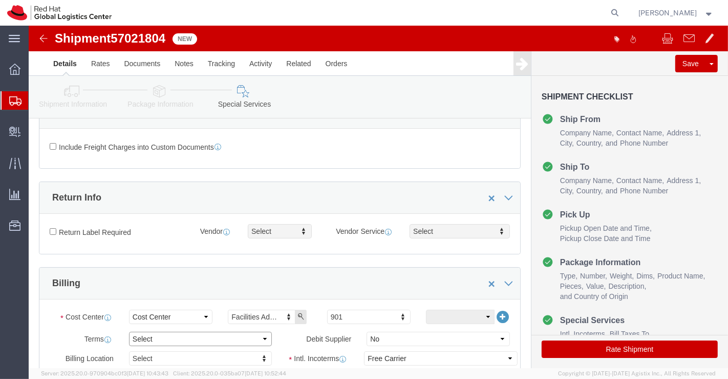
click select "Select Free of Charge Free of Cost NET 30 NET 45 NET 60 See Comment"
select select "FREE_OF_COST"
click select "Select Free of Charge Free of Cost NET 30 NET 45 NET 60 See Comment"
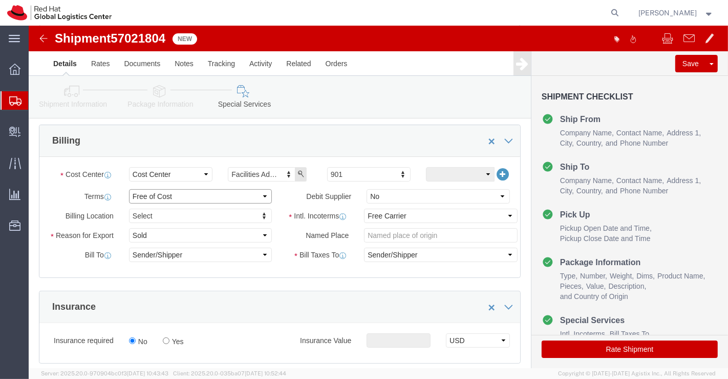
scroll to position [227, 0]
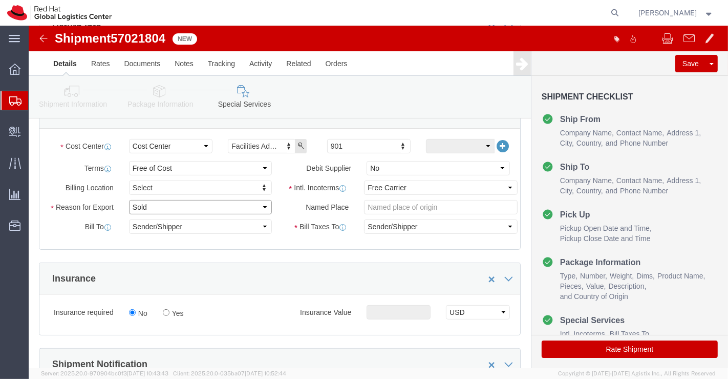
click select "Select Gift Personal Effects Repair/Warranty Return Sample Sold Temporary/Not S…"
select select "SAMPLE"
click select "Select Gift Personal Effects Repair/Warranty Return Sample Sold Temporary/Not S…"
click select "Select Carriage Insurance Paid Carriage Paid To Cost and Freight Cost Insurance…"
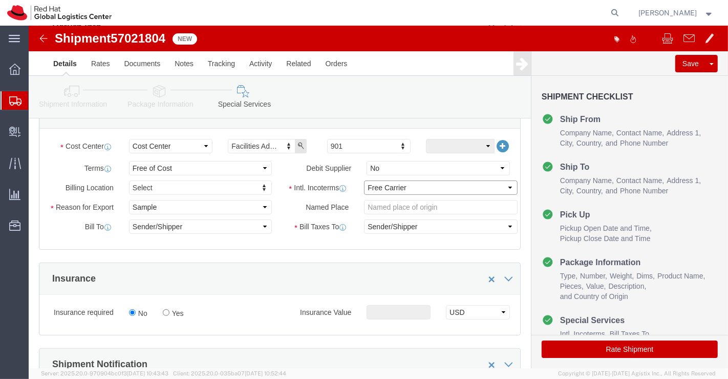
click select "Select Carriage Insurance Paid Carriage Paid To Cost and Freight Cost Insurance…"
click icon
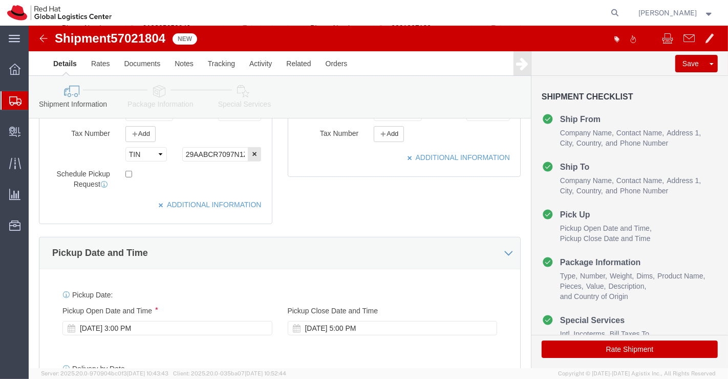
scroll to position [398, 0]
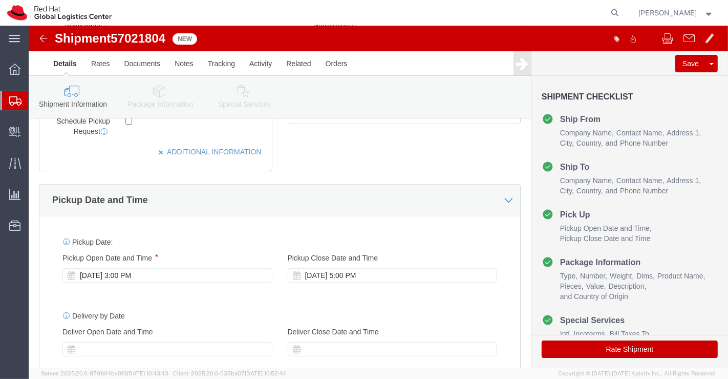
click icon
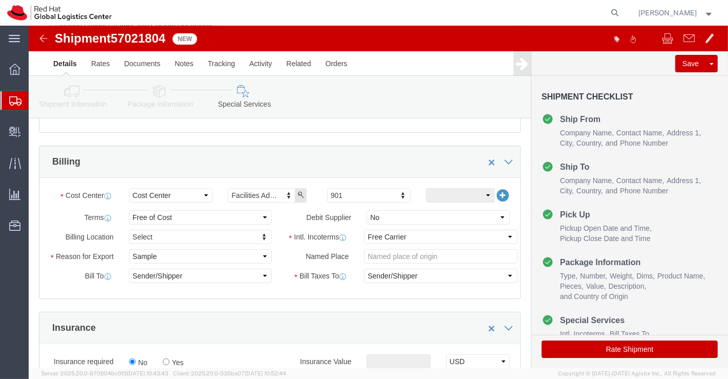
scroll to position [171, 0]
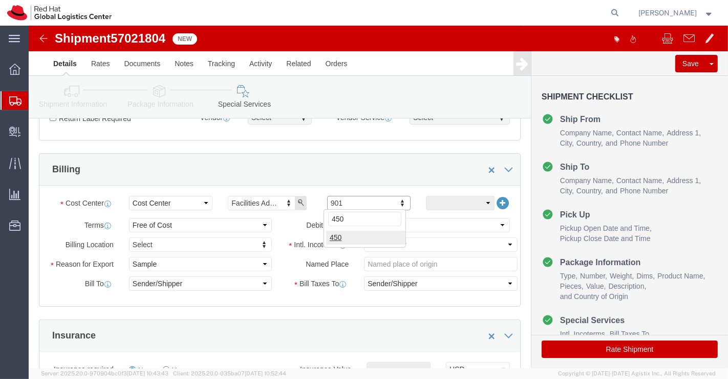
type input "450"
click div "Billing Cost Center Select Buyer Cost Center Department Operations Number Order…"
click select "Select Carriage Insurance Paid Carriage Paid To Cost and Freight Cost Insurance…"
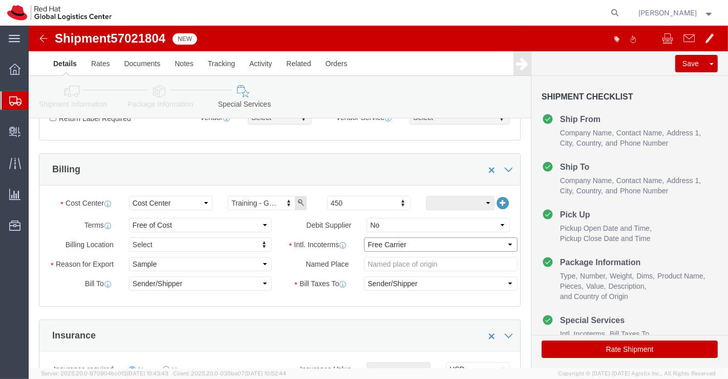
select select
click select "Select Carriage Insurance Paid Carriage Paid To Cost and Freight Cost Insurance…"
click select "Select Recipient Account Sender/Shipper Third Party Account"
select select "SHIP"
click select "Select Recipient Account Sender/Shipper Third Party Account"
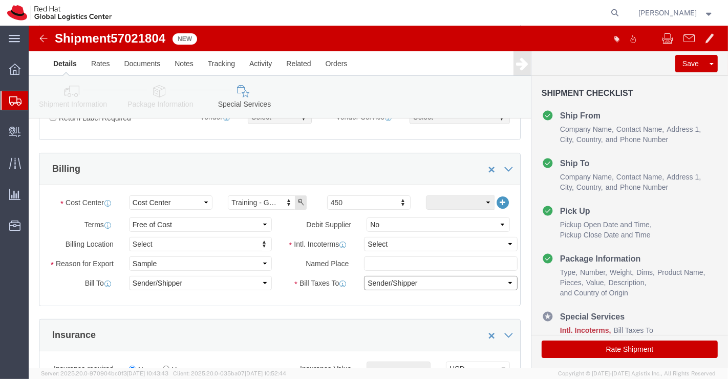
scroll to position [154, 0]
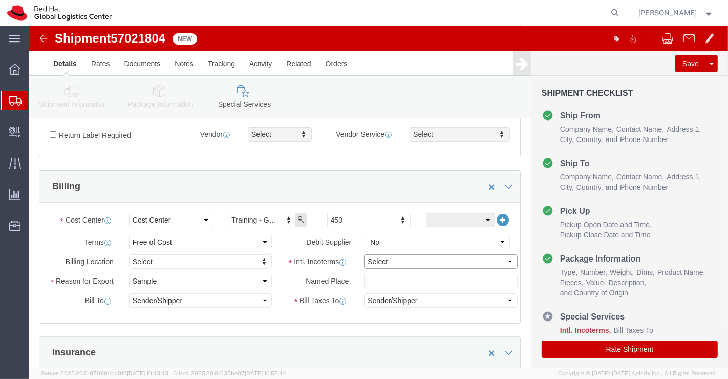
click select "Select Carriage Insurance Paid Carriage Paid To Cost and Freight Cost Insurance…"
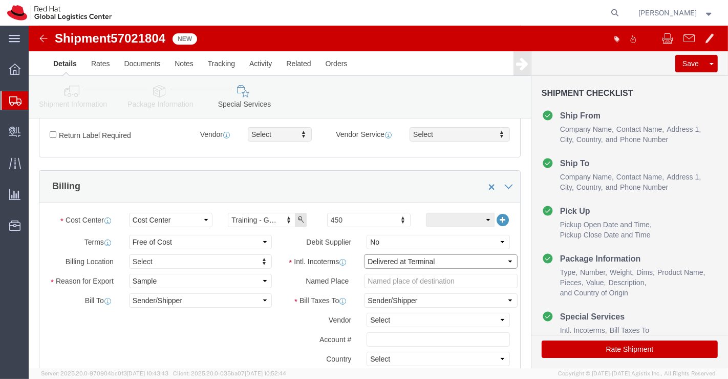
click select "Select Carriage Insurance Paid Carriage Paid To Cost and Freight Cost Insurance…"
select select "DDP"
click select "Select Carriage Insurance Paid Carriage Paid To Cost and Freight Cost Insurance…"
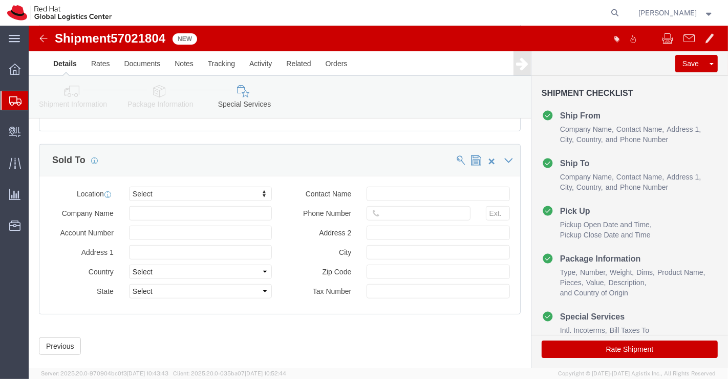
scroll to position [609, 0]
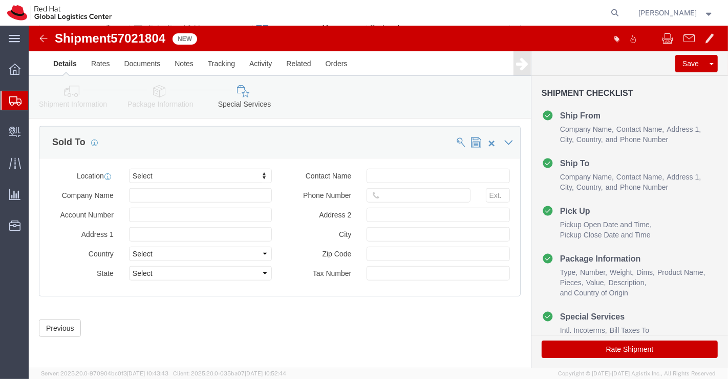
click button "Rate Shipment"
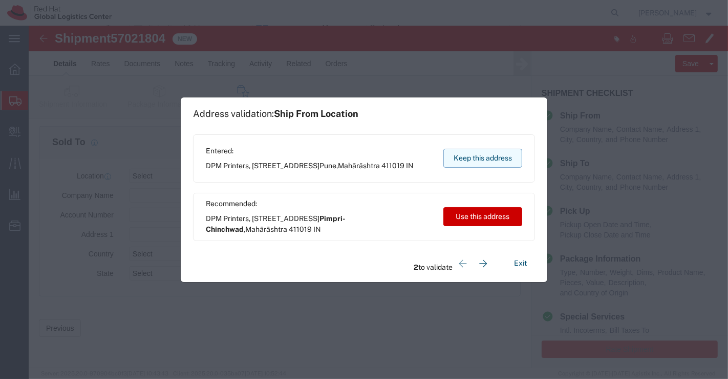
click at [487, 158] on button "Keep this address" at bounding box center [483, 158] width 79 height 19
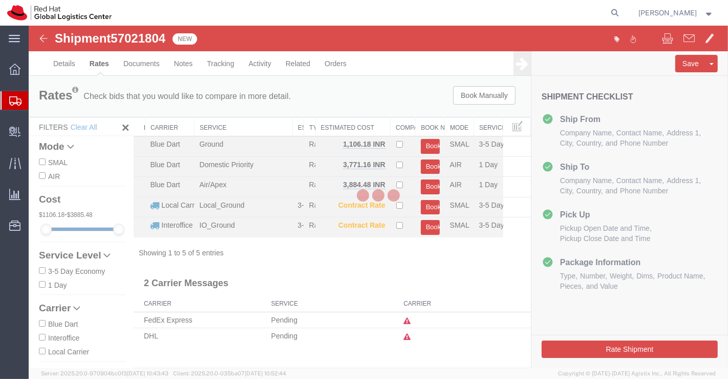
scroll to position [0, 0]
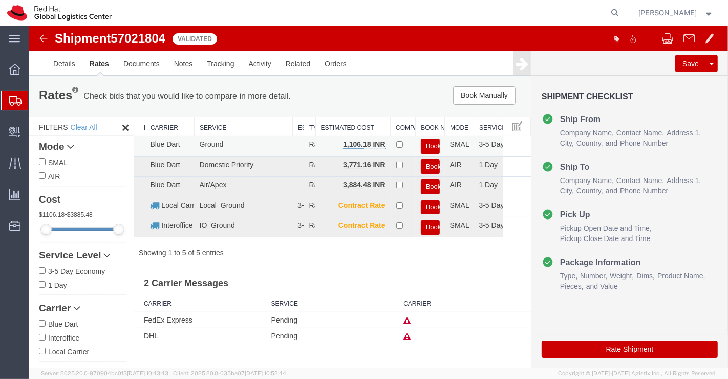
click at [435, 144] on button "Book" at bounding box center [430, 146] width 19 height 15
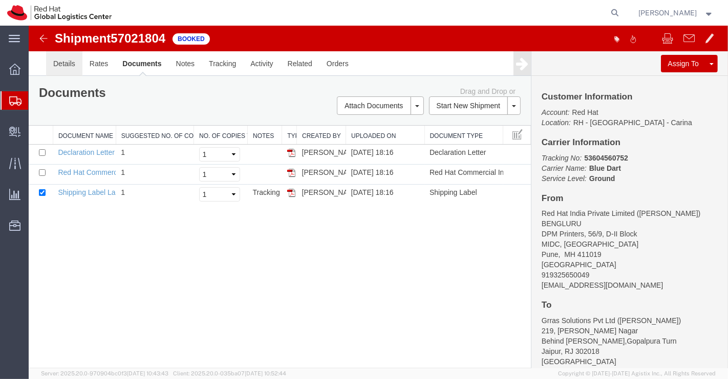
click at [73, 63] on link "Details" at bounding box center [64, 63] width 36 height 25
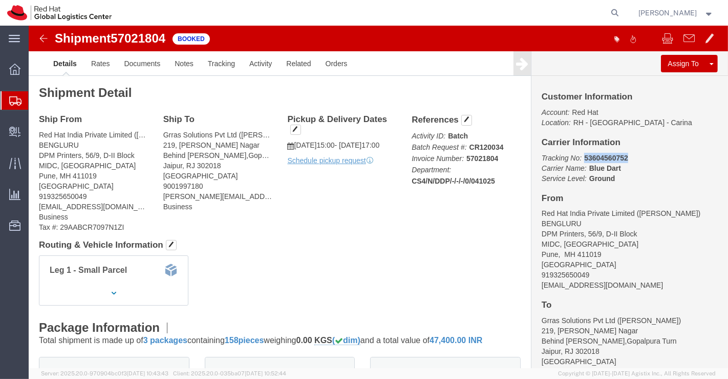
drag, startPoint x: 550, startPoint y: 129, endPoint x: 603, endPoint y: 131, distance: 53.8
click p "Tracking No: 53604560752 Carrier Name: Blue Dart Blue Dart Service Level: Ground"
copy b "53604560752"
click div "Leg 1 - Small Parcel"
click link "Documents"
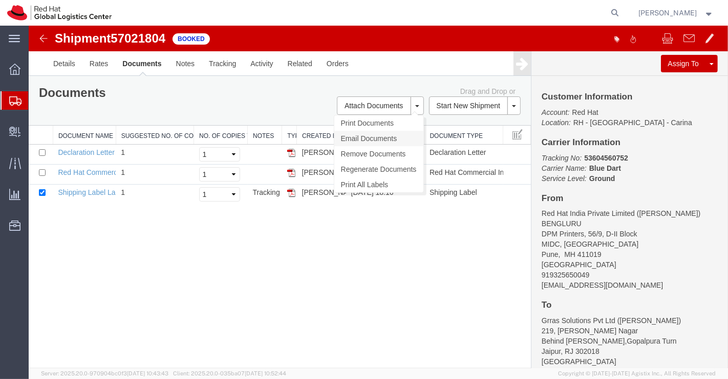
click at [363, 138] on link "Email Documents" at bounding box center [378, 138] width 89 height 15
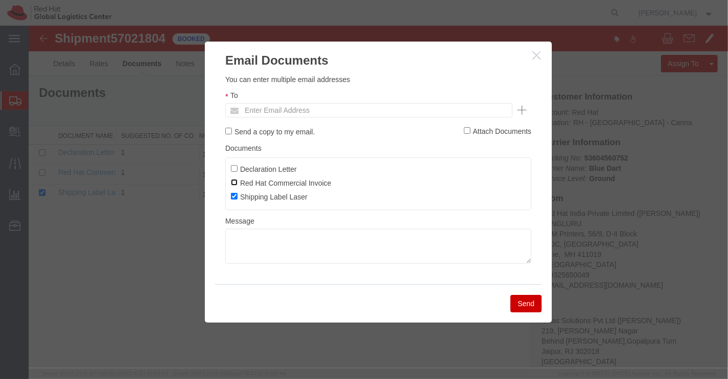
click at [230, 180] on input "Red Hat Commercial Invoice" at bounding box center [233, 182] width 7 height 7
checkbox input "true"
click at [234, 167] on input "Declaration Letter" at bounding box center [233, 168] width 7 height 7
checkbox input "true"
click at [307, 108] on input "text" at bounding box center [299, 109] width 120 height 13
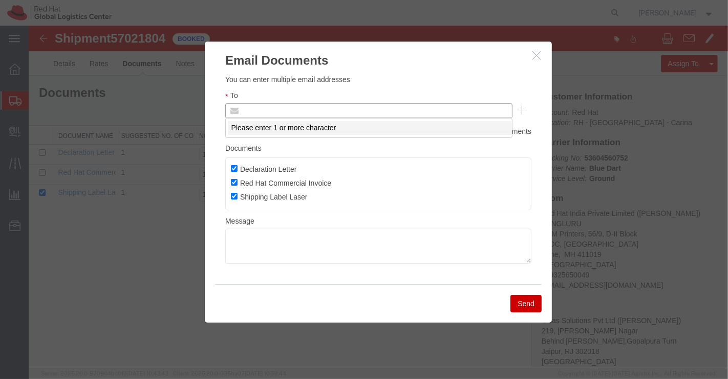
paste input "tukaram.bharati@gmail.com"
type input "tukaram.bharati@gmail.com"
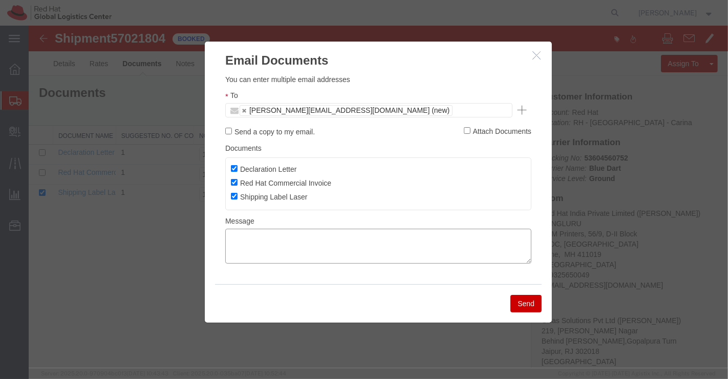
click at [305, 246] on textarea at bounding box center [378, 245] width 306 height 35
type textarea "Please find the documents."
click at [517, 299] on button "Send" at bounding box center [525, 303] width 31 height 17
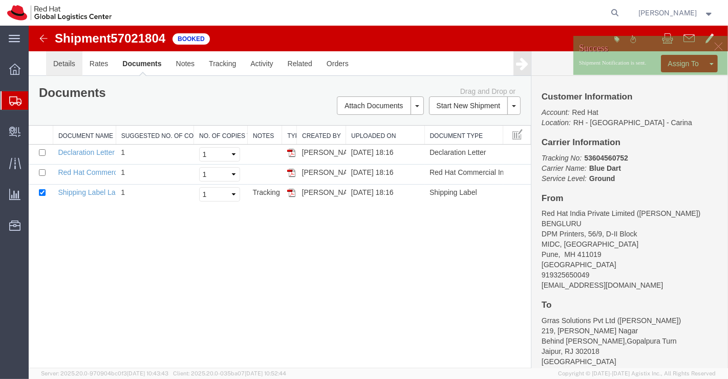
click at [62, 65] on link "Details" at bounding box center [64, 63] width 36 height 25
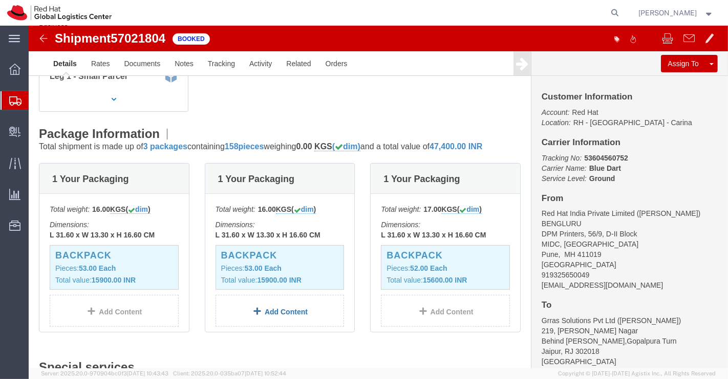
scroll to position [114, 0]
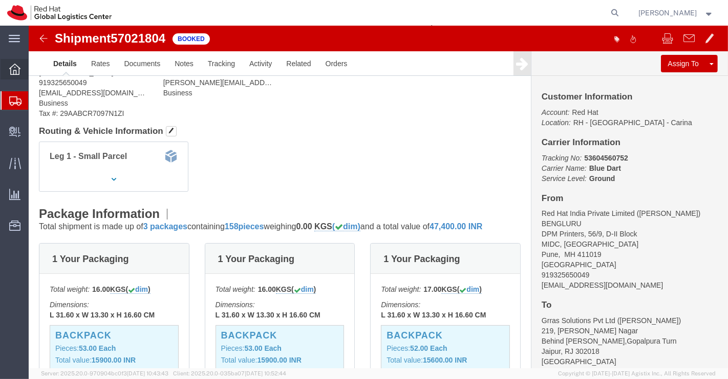
click at [14, 69] on icon at bounding box center [14, 69] width 11 height 11
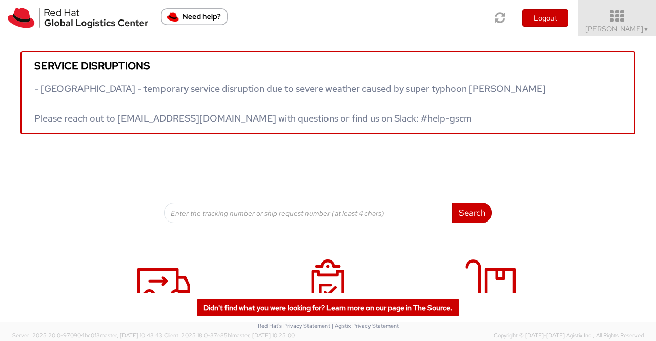
click at [648, 30] on span "▼" at bounding box center [646, 29] width 6 height 8
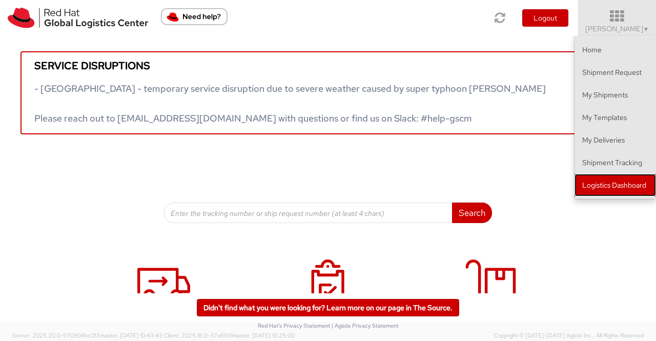
click at [628, 186] on link "Logistics Dashboard" at bounding box center [614, 185] width 81 height 23
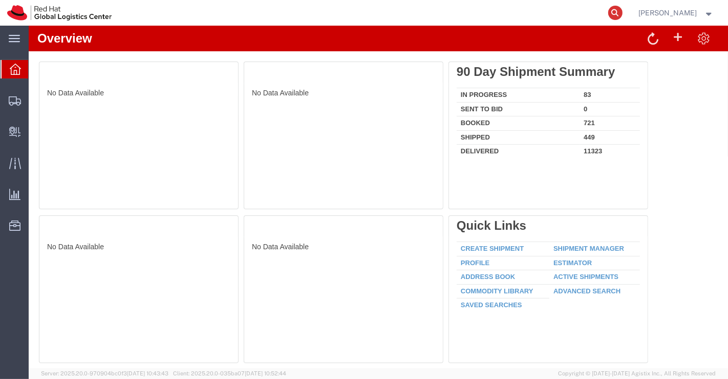
click at [616, 13] on icon at bounding box center [616, 13] width 14 height 14
paste input "53604560752"
type input "53604560752"
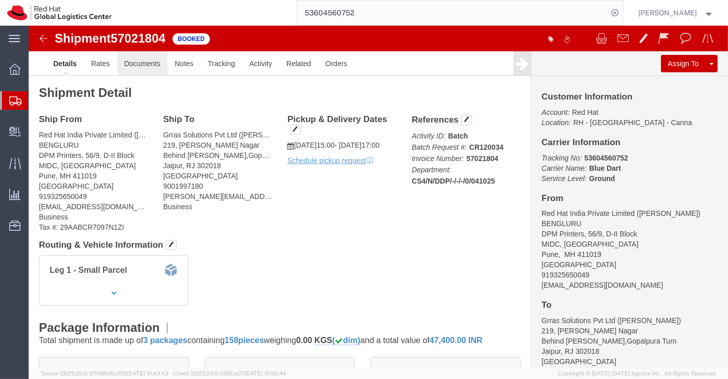
click link "Documents"
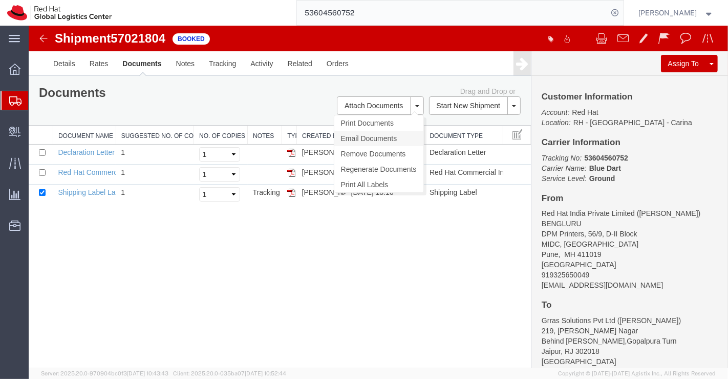
click at [388, 139] on link "Email Documents" at bounding box center [378, 138] width 89 height 15
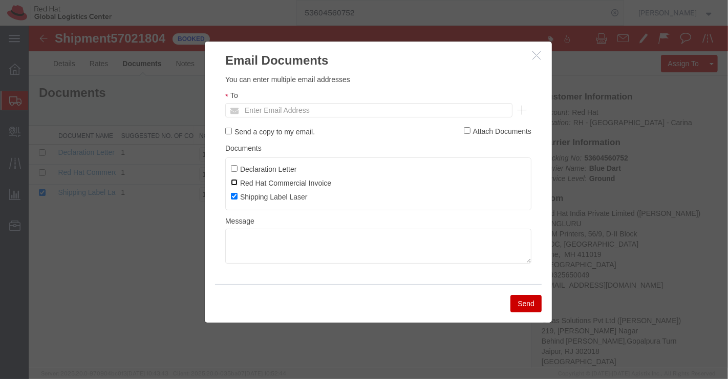
click at [233, 183] on input "Red Hat Commercial Invoice" at bounding box center [233, 182] width 7 height 7
checkbox input "true"
click at [233, 169] on input "Declaration Letter" at bounding box center [233, 168] width 7 height 7
checkbox input "true"
click at [290, 110] on input "text" at bounding box center [299, 109] width 120 height 13
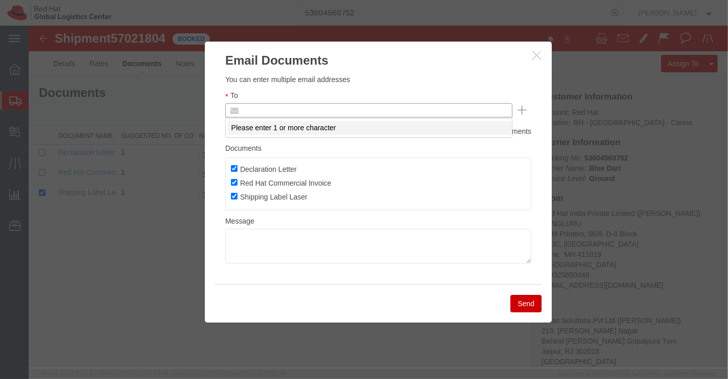
paste input "[PERSON_NAME][EMAIL_ADDRESS][DOMAIN_NAME]"
type input "[PERSON_NAME][EMAIL_ADDRESS][DOMAIN_NAME]"
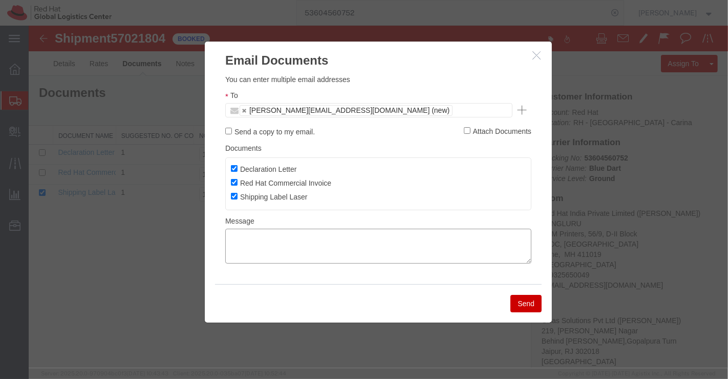
click at [405, 243] on textarea at bounding box center [378, 245] width 306 height 35
type textarea "Please find the documents."
click at [513, 302] on button "Send" at bounding box center [525, 303] width 31 height 17
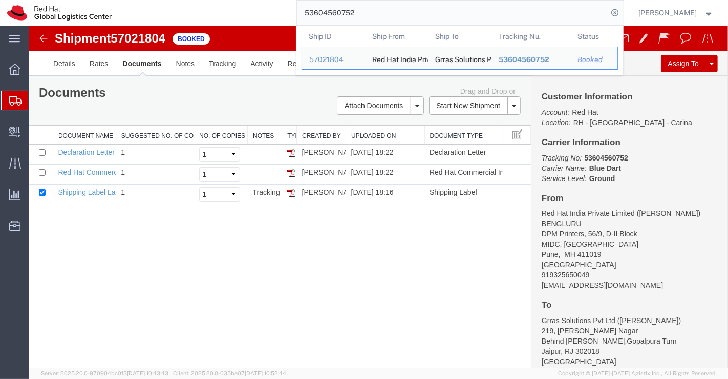
drag, startPoint x: 361, startPoint y: 9, endPoint x: 284, endPoint y: 6, distance: 76.9
click at [284, 6] on div "53604560752 Ship ID Ship From Ship To Tracking Nu. Status Ship ID 57021804 Ship…" at bounding box center [371, 13] width 505 height 26
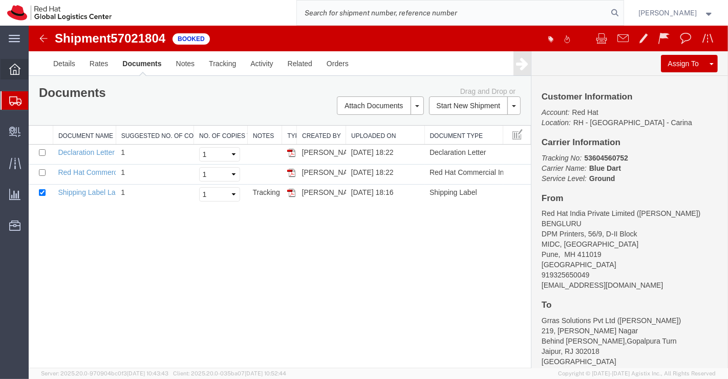
click at [15, 65] on icon at bounding box center [14, 69] width 11 height 11
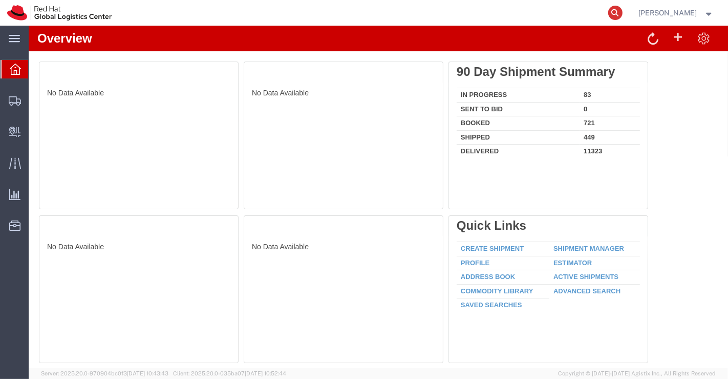
click at [613, 11] on icon at bounding box center [616, 13] width 14 height 14
paste input "53600536732"
type input "53600536732"
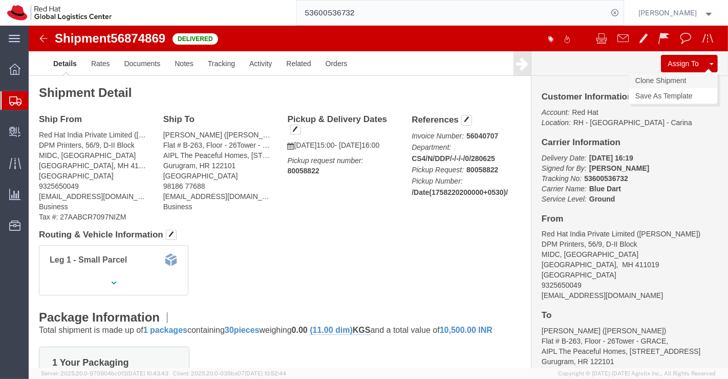
click link "Clone Shipment"
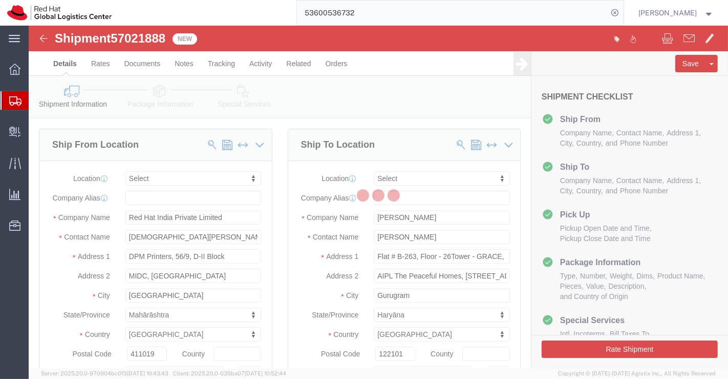
select select
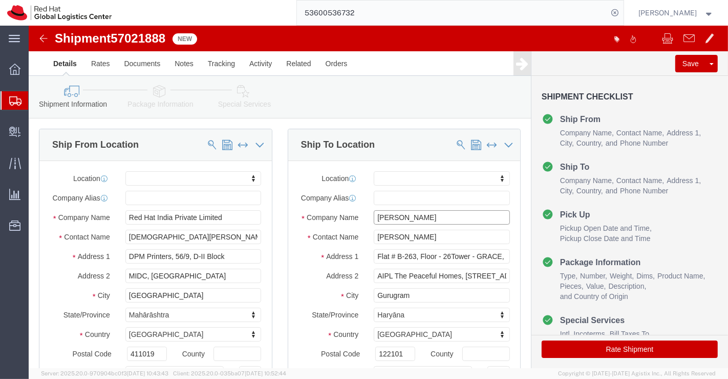
drag, startPoint x: 410, startPoint y: 199, endPoint x: 337, endPoint y: 206, distance: 73.6
click div "[PERSON_NAME]"
paste input "Pimpri [GEOGRAPHIC_DATA]"
type input "Pimpri [GEOGRAPHIC_DATA]"
drag, startPoint x: 425, startPoint y: 217, endPoint x: 321, endPoint y: 220, distance: 104.0
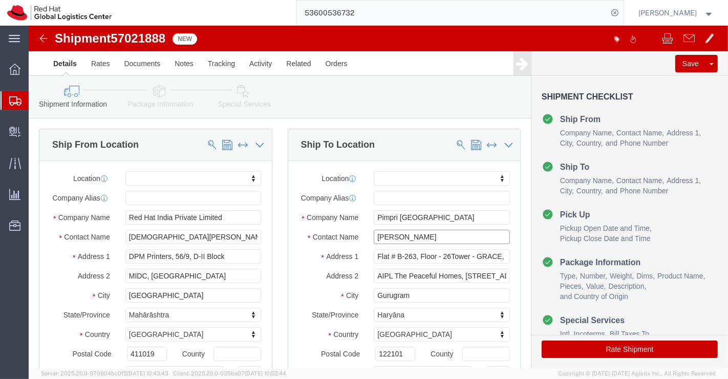
click div "Contact Name [PERSON_NAME]"
paste input "[PERSON_NAME]"
type input "[PERSON_NAME]"
drag, startPoint x: 342, startPoint y: 239, endPoint x: 501, endPoint y: 247, distance: 159.0
click form "Shipment 57021888 New Details Rates Documents Notes Tracking Activity Related O…"
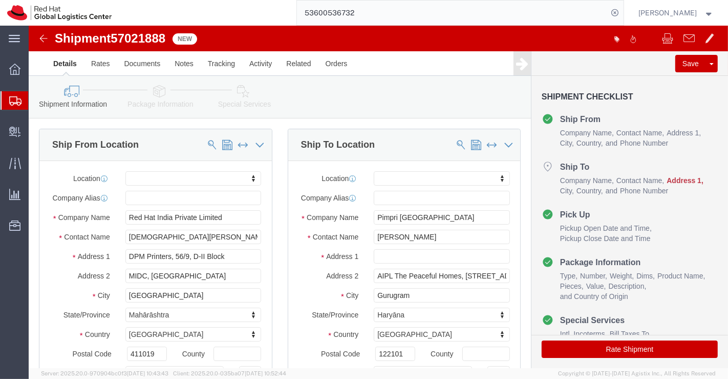
select select
paste input "Gut No. 44, 46, 48, 49 and 50, [PERSON_NAME], Maval ‌"
type input "Gut No. 44, 46, 48, 49 and 50, [PERSON_NAME], Maval ‌"
select select
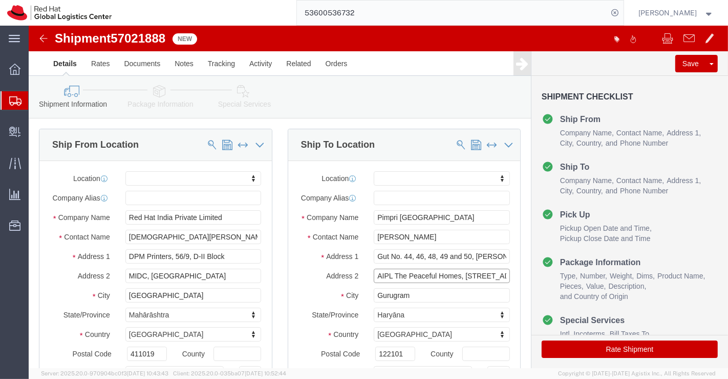
scroll to position [0, 37]
drag, startPoint x: 341, startPoint y: 257, endPoint x: 478, endPoint y: 267, distance: 137.6
click div "Location My Profile Location [GEOGRAPHIC_DATA] - [GEOGRAPHIC_DATA] - [GEOGRAPHI…"
paste input "PMRDA"
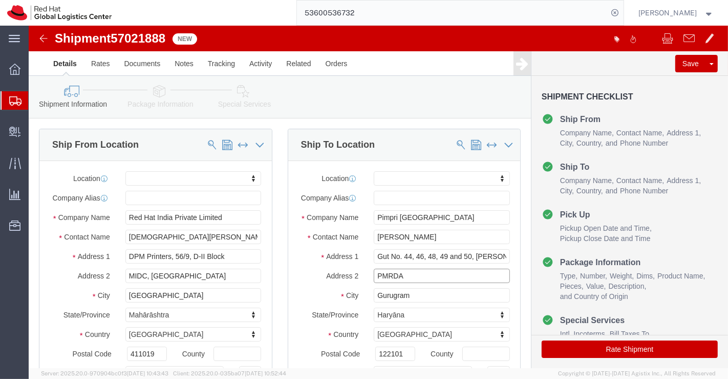
type input "PMRDA"
drag, startPoint x: 381, startPoint y: 277, endPoint x: 331, endPoint y: 277, distance: 49.7
click div "City Gurugram"
type input "Pune"
select select
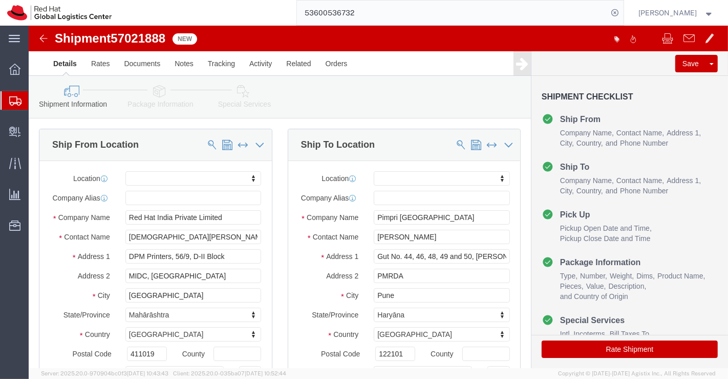
click label "City"
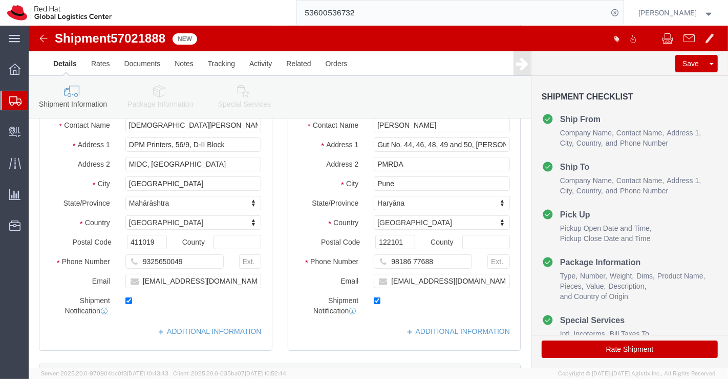
scroll to position [114, 0]
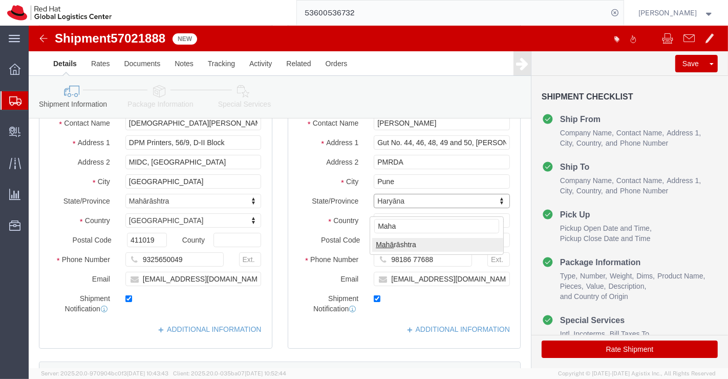
type input "Maha"
select select
select select "MH"
drag, startPoint x: 374, startPoint y: 220, endPoint x: 343, endPoint y: 222, distance: 31.8
click input "122101"
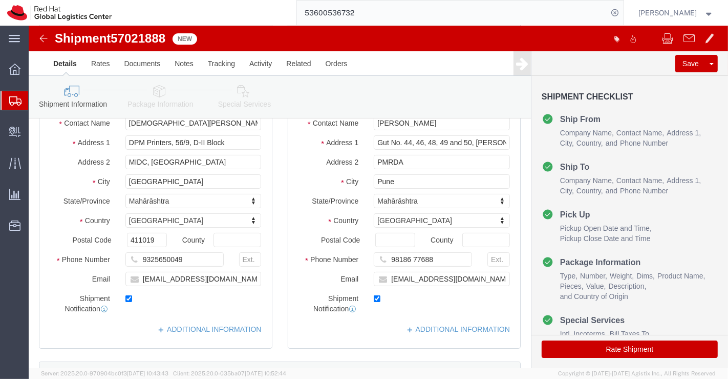
select select
paste input "412106"
type input "412106"
select select
drag, startPoint x: 412, startPoint y: 244, endPoint x: 359, endPoint y: 247, distance: 52.8
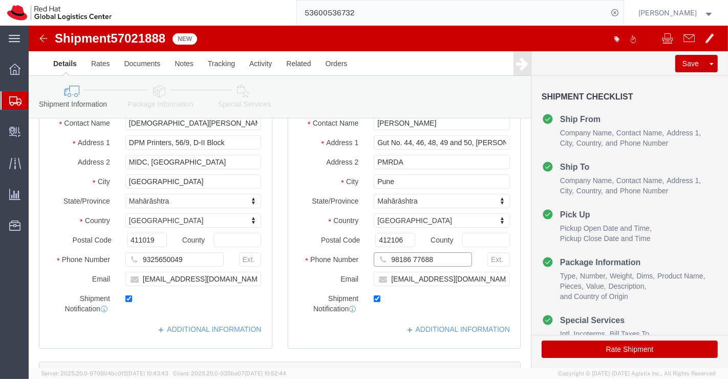
click input "98186 77688"
paste input "8793000270"
type input "8793000270"
drag, startPoint x: 429, startPoint y: 262, endPoint x: 359, endPoint y: 263, distance: 70.2
click input "[EMAIL_ADDRESS][DOMAIN_NAME],[EMAIL_ADDRESS][DOMAIN_NAME]"
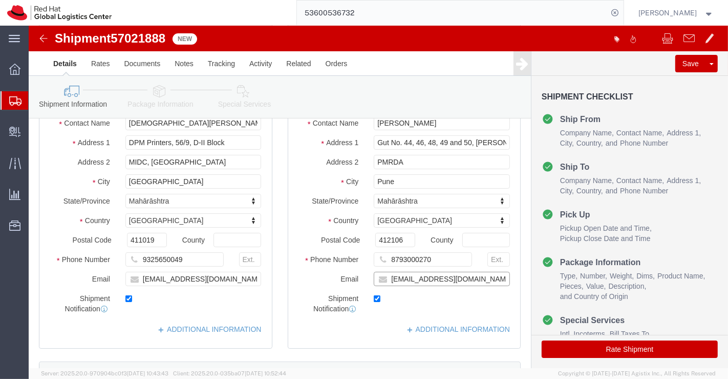
type input "[EMAIL_ADDRESS][DOMAIN_NAME]"
drag, startPoint x: 464, startPoint y: 265, endPoint x: 321, endPoint y: 262, distance: 143.5
click div "Email [EMAIL_ADDRESS][DOMAIN_NAME]"
checkbox input "false"
click div "ADDITIONAL INFORMATION"
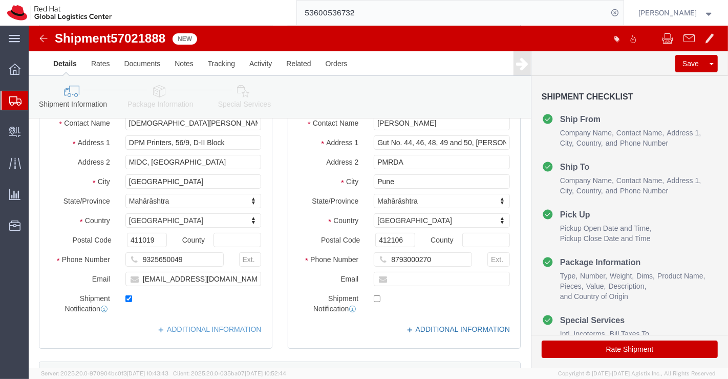
click link "ADDITIONAL INFORMATION"
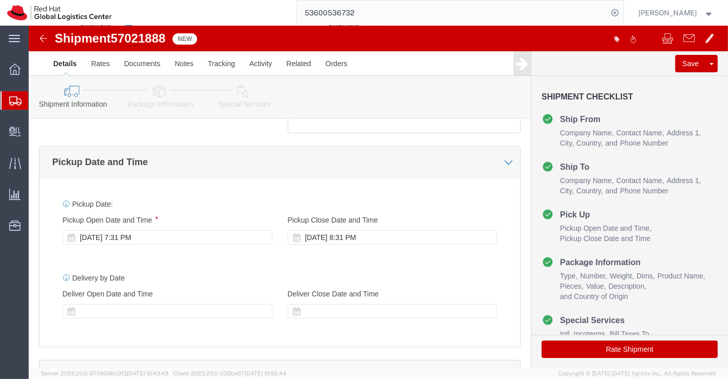
scroll to position [398, 0]
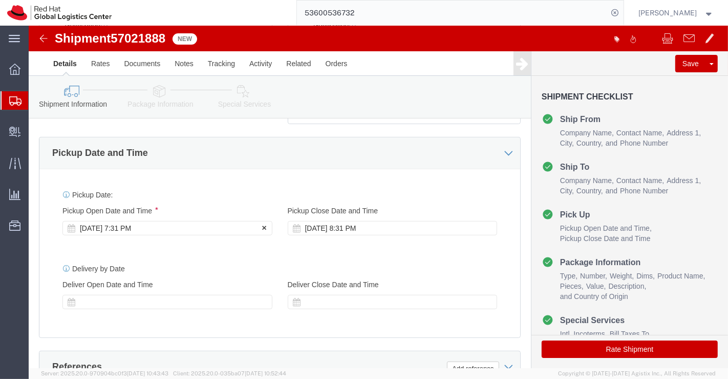
click div "[DATE] 7:31 PM"
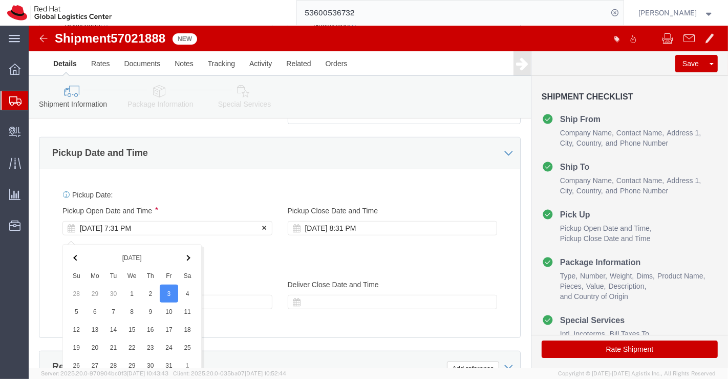
scroll to position [620, 0]
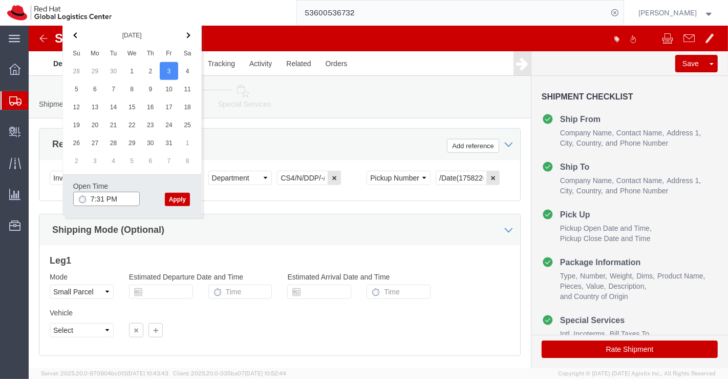
click input "7:31 PM"
type input "3:00 PM"
click button "Apply"
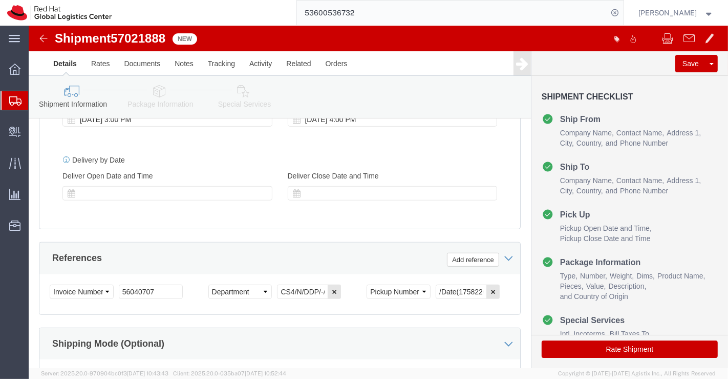
scroll to position [450, 0]
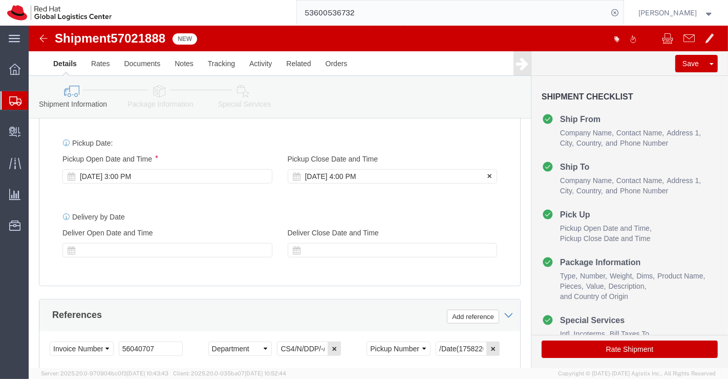
click div "[DATE] 4:00 PM"
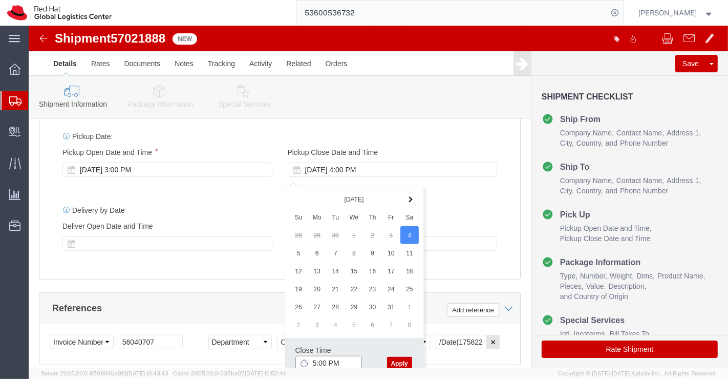
type input "5:00 PM"
click button "Apply"
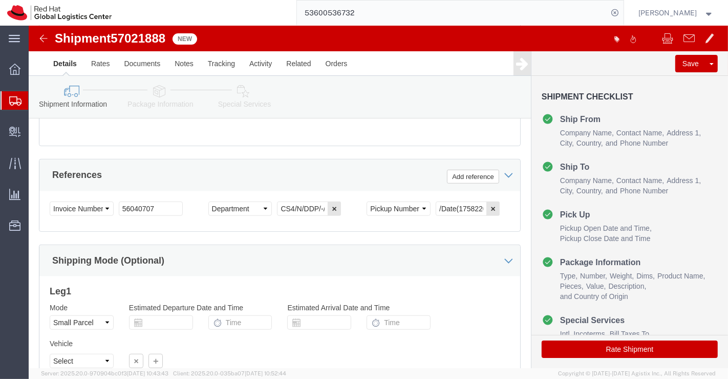
scroll to position [627, 0]
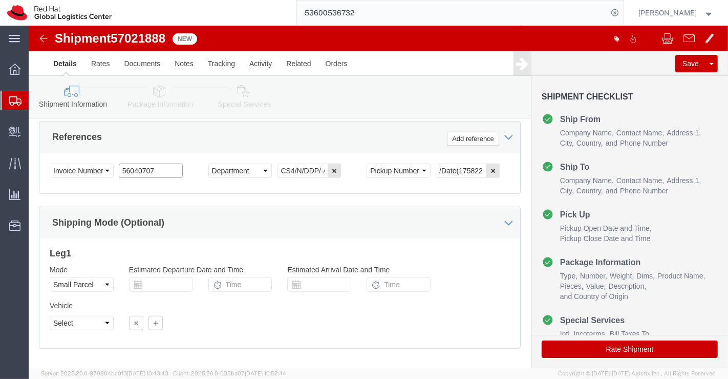
click input "56040707"
click icon "button"
click input "56040707"
type input "5"
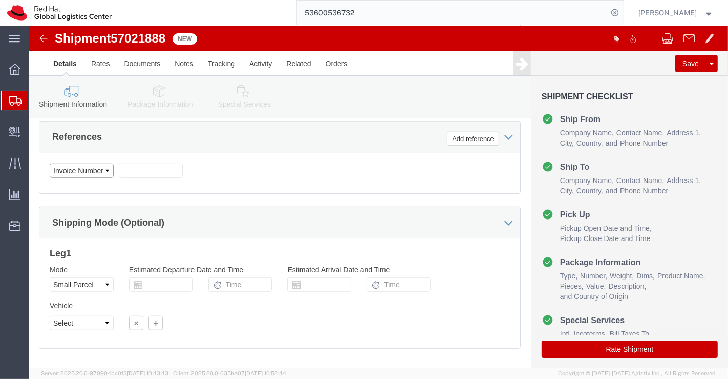
click select "Select Account Type Activity ID Airline Appointment Number ASN Batch Request # …"
select select
click select "Select Account Type Activity ID Airline Appointment Number ASN Batch Request # …"
click div "Select Account Type Activity ID Airline Appointment Number ASN Batch Request # …"
drag, startPoint x: 135, startPoint y: 63, endPoint x: 246, endPoint y: 170, distance: 154.0
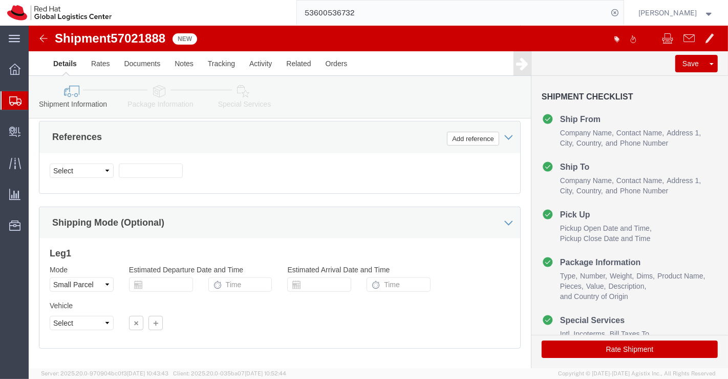
click icon
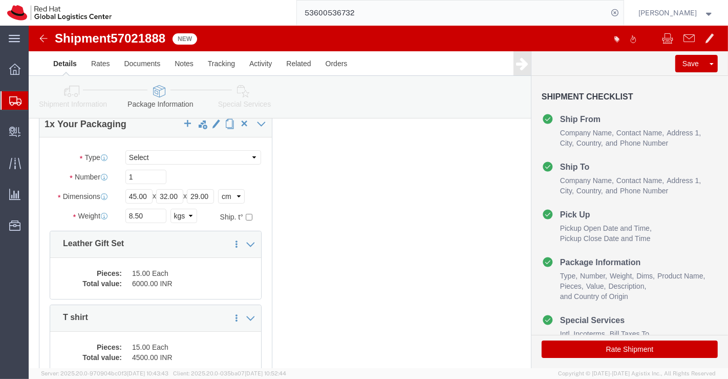
scroll to position [14, 0]
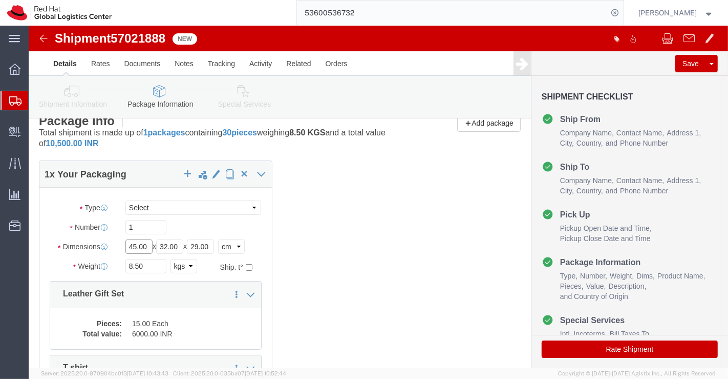
click input "45.00"
type input "31.00"
click input "32.00"
type input "24.00"
click input "29.00"
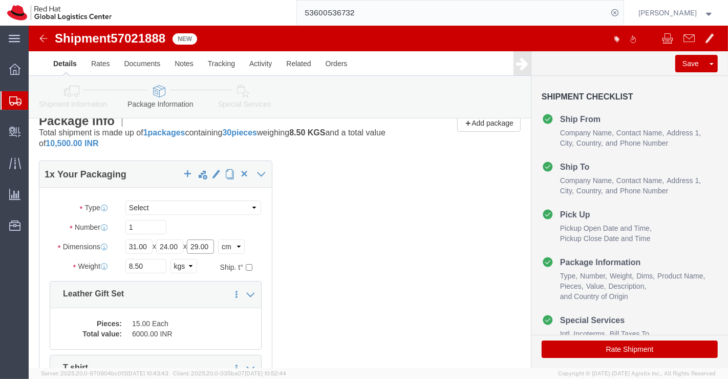
click input "29.00"
type input "28.00"
click input "8.50"
type input "8"
type input "4.5"
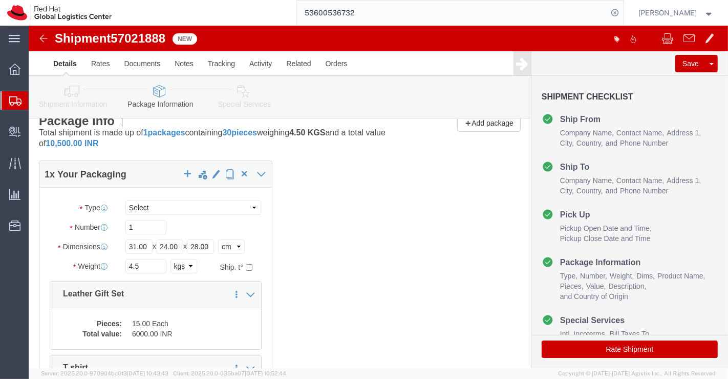
click div "1 x Your Packaging Package Type Select Case(s) Crate(s) Envelope Large Box Medi…"
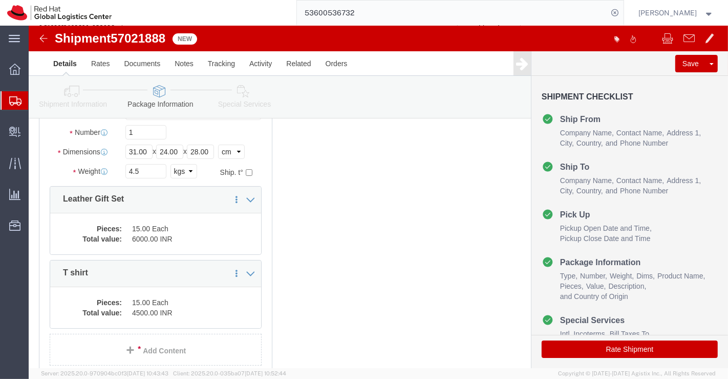
scroll to position [71, 0]
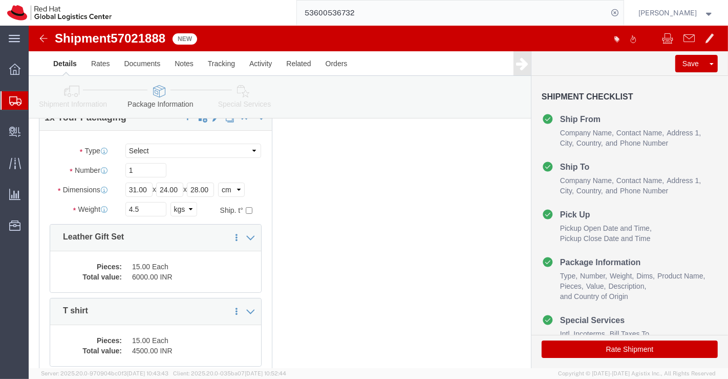
drag, startPoint x: 193, startPoint y: 247, endPoint x: 404, endPoint y: 302, distance: 218.5
click link "Delete this content"
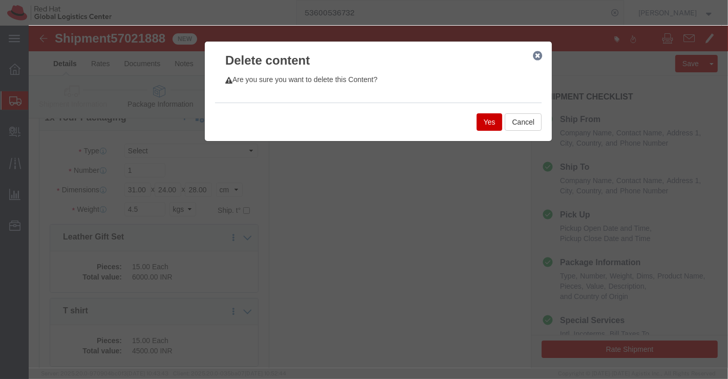
click button "Yes"
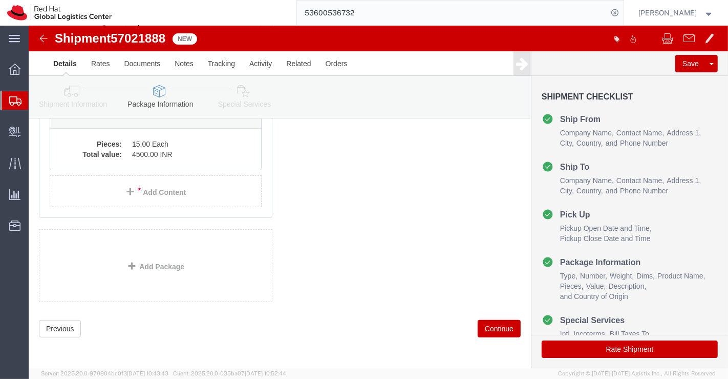
scroll to position [137, 0]
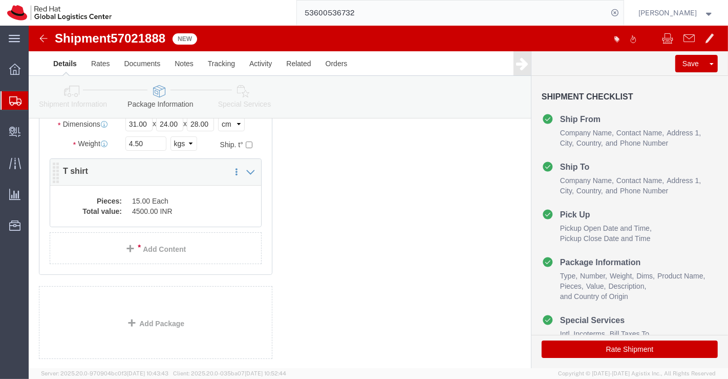
click dd "15.00 Each"
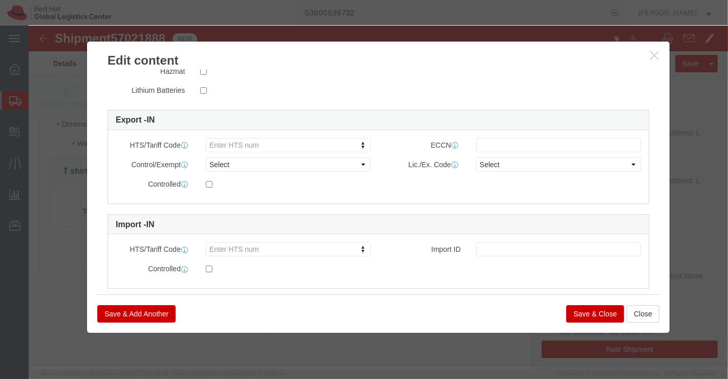
scroll to position [263, 0]
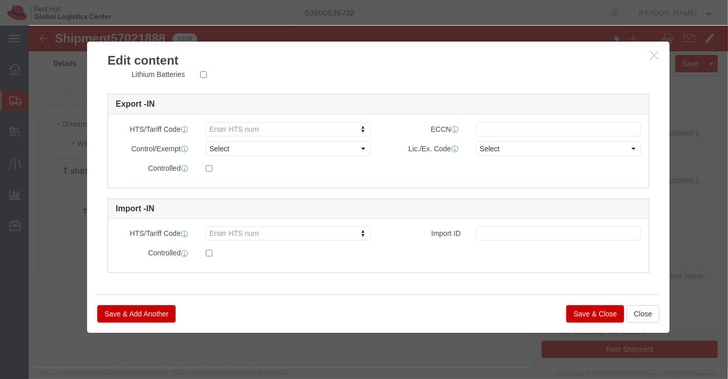
click button "Save & Close"
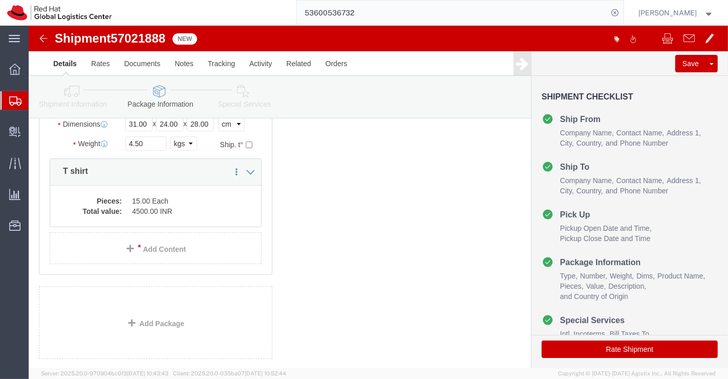
click icon
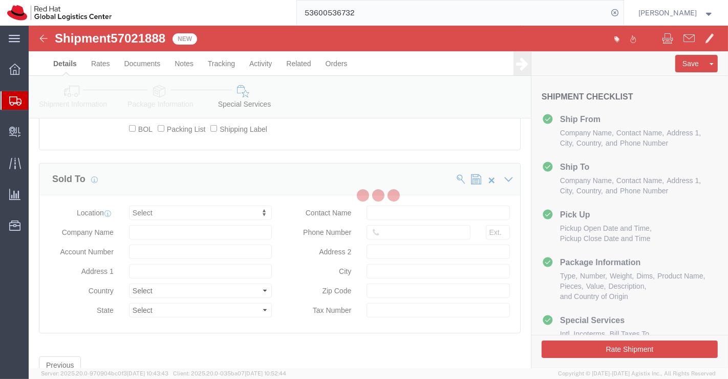
select select "COSTCENTER"
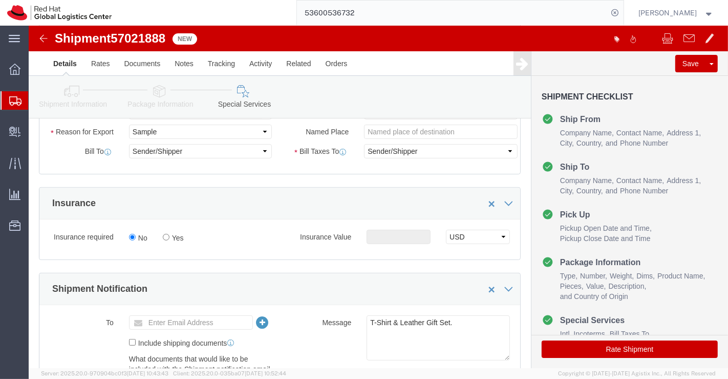
scroll to position [277, 0]
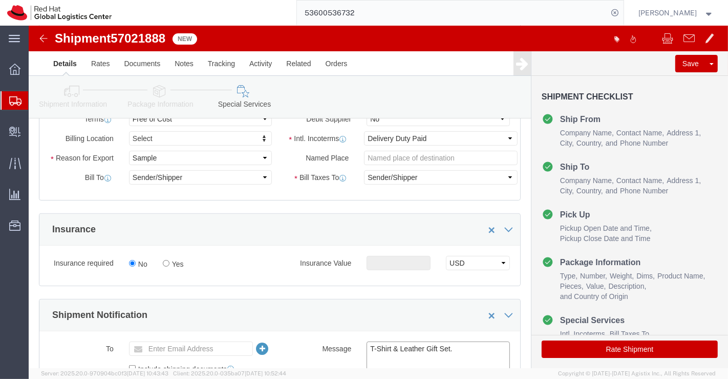
drag, startPoint x: 361, startPoint y: 320, endPoint x: 431, endPoint y: 320, distance: 70.2
click textarea "T-Shirt & Leather Gift Set."
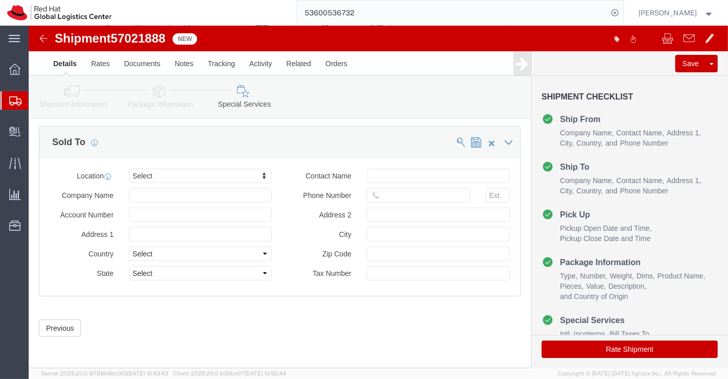
scroll to position [617, 0]
type textarea "T-Shirt"
click button "Rate Shipment"
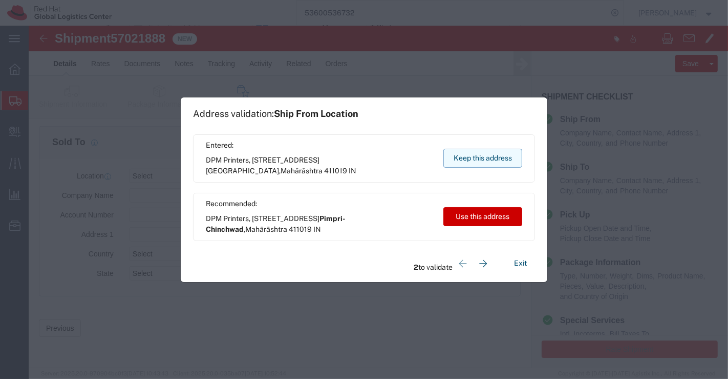
click at [498, 161] on button "Keep this address" at bounding box center [483, 158] width 79 height 19
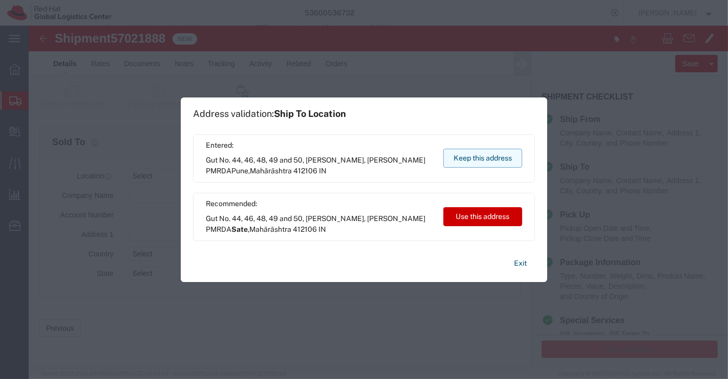
click at [498, 161] on button "Keep this address" at bounding box center [483, 158] width 79 height 19
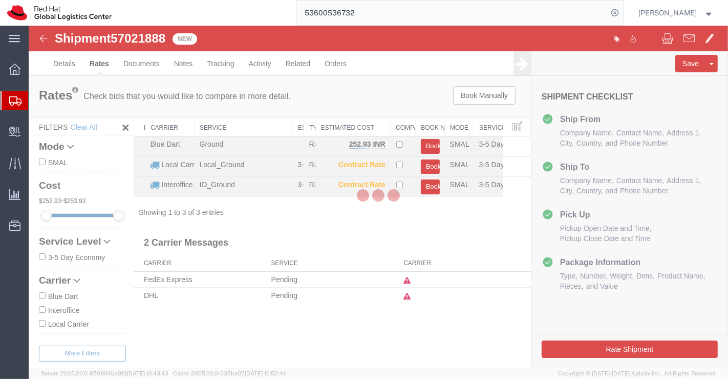
scroll to position [0, 0]
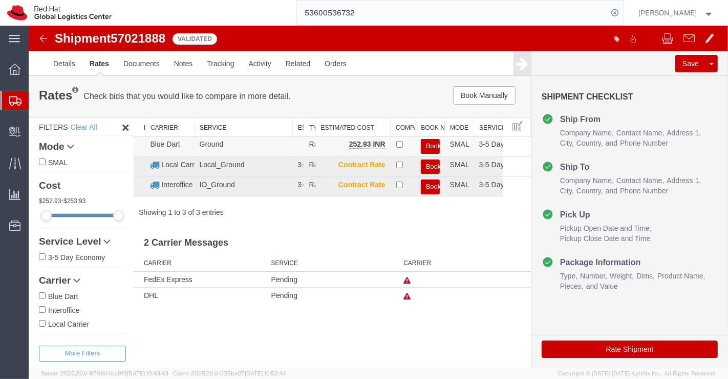
click at [426, 145] on button "Book" at bounding box center [430, 146] width 19 height 15
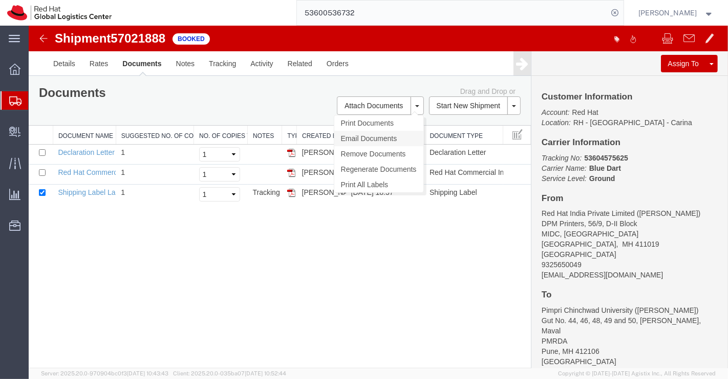
click at [385, 138] on link "Email Documents" at bounding box center [378, 138] width 89 height 15
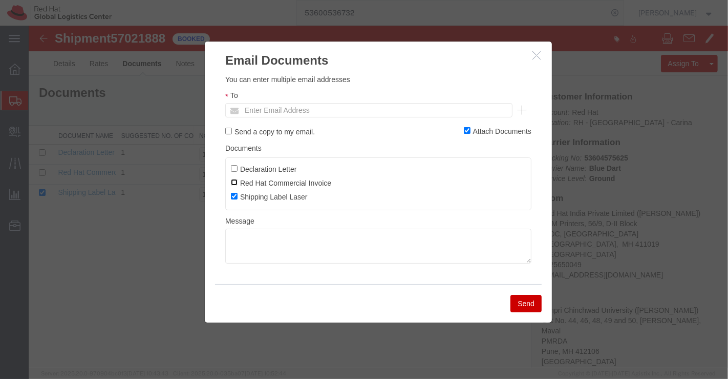
click at [235, 182] on input "Red Hat Commercial Invoice" at bounding box center [233, 182] width 7 height 7
checkbox input "true"
click at [232, 166] on input "Declaration Letter" at bounding box center [233, 168] width 7 height 7
checkbox input "true"
click at [298, 109] on input "text" at bounding box center [299, 109] width 120 height 13
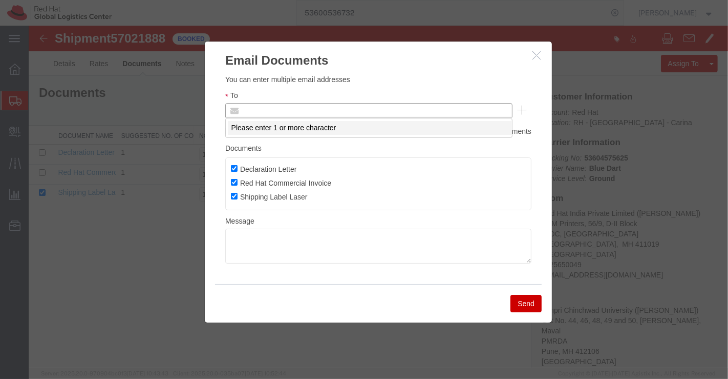
paste input "[PERSON_NAME][EMAIL_ADDRESS][DOMAIN_NAME]"
type input "[PERSON_NAME][EMAIL_ADDRESS][DOMAIN_NAME]"
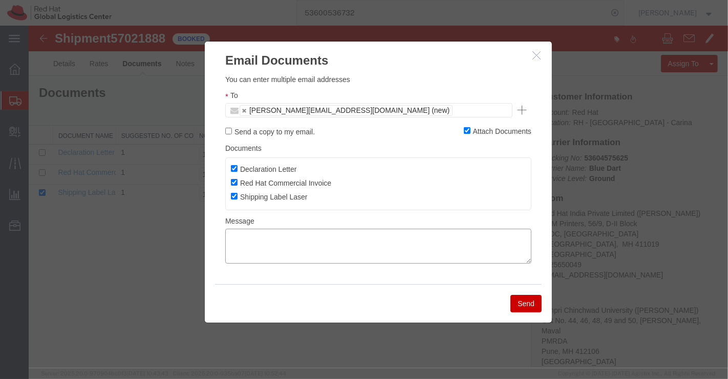
click at [321, 243] on textarea at bounding box center [378, 245] width 306 height 35
type textarea "Please find the documents."
click at [521, 298] on button "Send" at bounding box center [525, 303] width 31 height 17
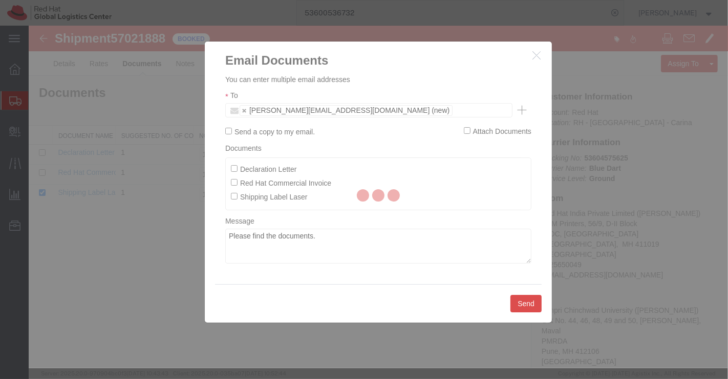
checkbox input "false"
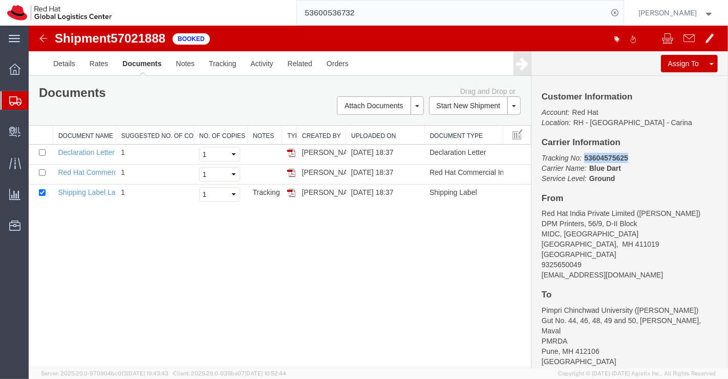
drag, startPoint x: 583, startPoint y: 156, endPoint x: 636, endPoint y: 158, distance: 52.8
click at [636, 158] on p "Tracking No: 53604575625 Carrier Name: Blue Dart Blue Dart Service Level: Ground" at bounding box center [629, 168] width 176 height 31
copy b "53604575625"
click at [61, 61] on link "Details" at bounding box center [64, 63] width 36 height 25
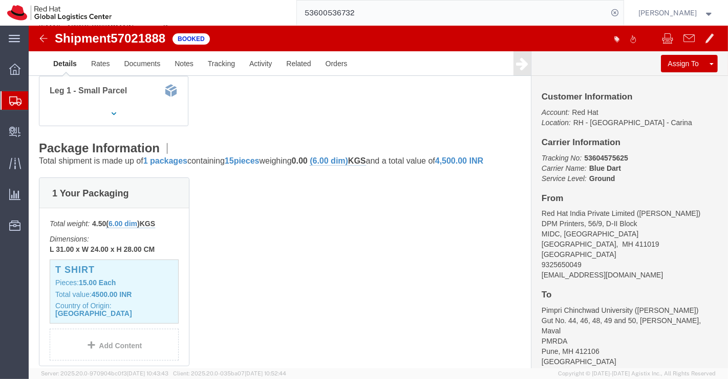
scroll to position [227, 0]
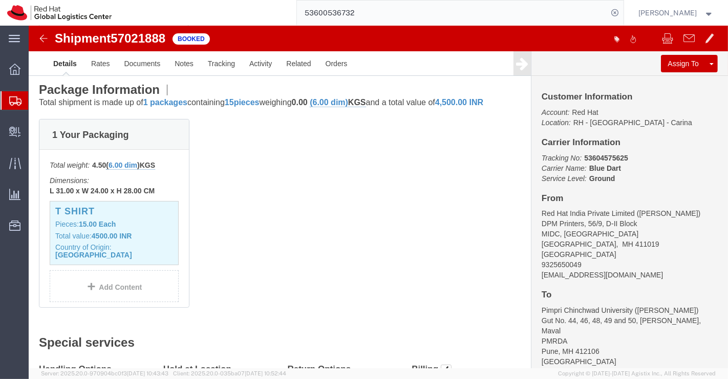
click at [0, 0] on span "Shipment Manager" at bounding box center [0, 0] width 0 height 0
